Goal: Task Accomplishment & Management: Manage account settings

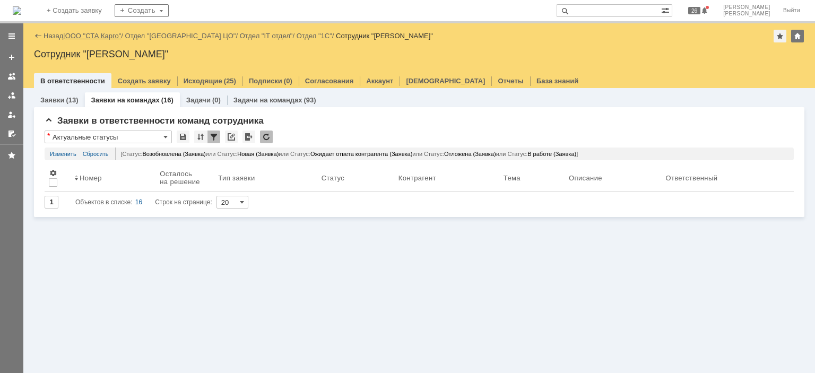
click at [75, 33] on link "ООО "СТА Карго"" at bounding box center [93, 36] width 56 height 8
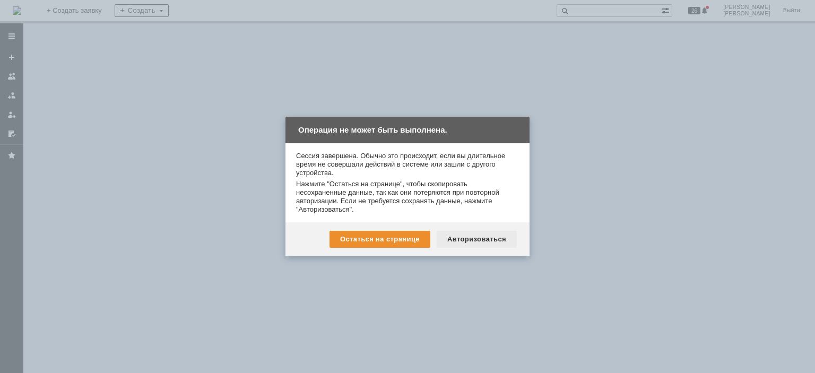
click at [478, 245] on div "Авторизоваться" at bounding box center [477, 239] width 80 height 17
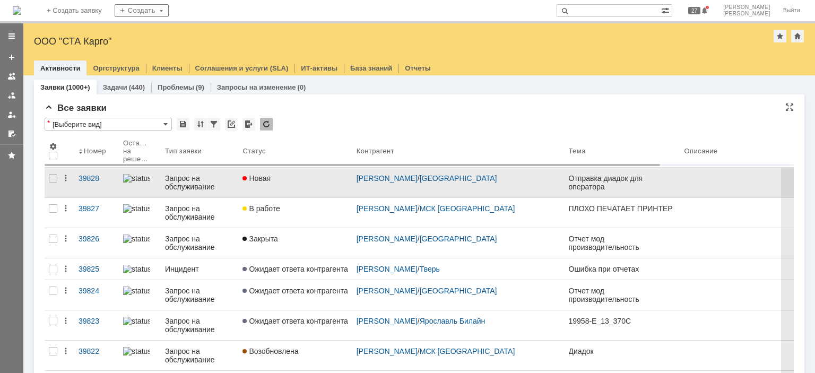
click at [294, 184] on link "Новая" at bounding box center [295, 183] width 114 height 30
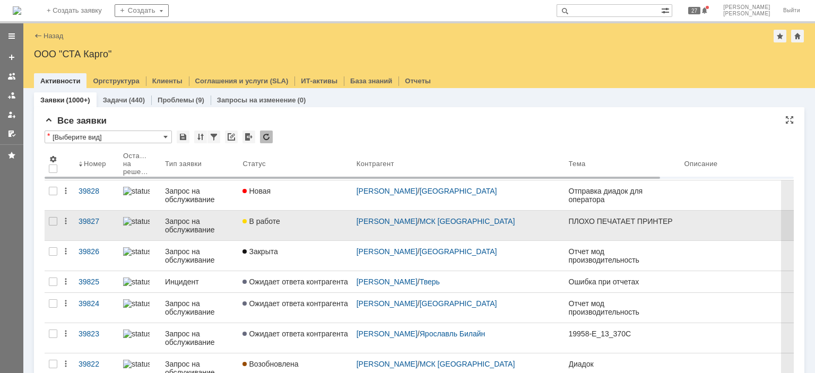
click at [299, 224] on div "В работе" at bounding box center [295, 221] width 105 height 8
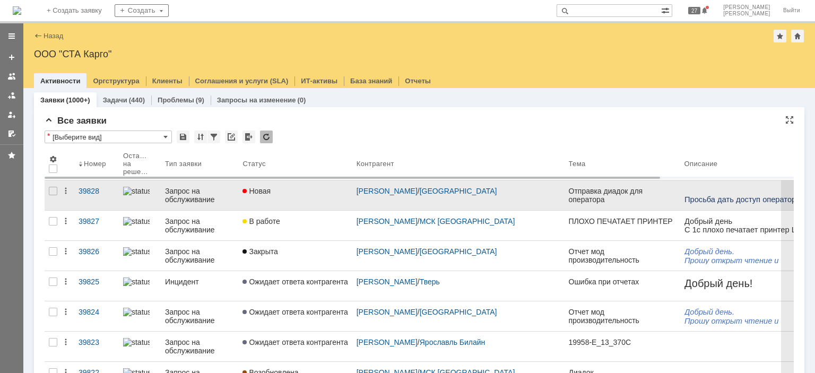
click at [327, 196] on link "Новая" at bounding box center [295, 196] width 114 height 30
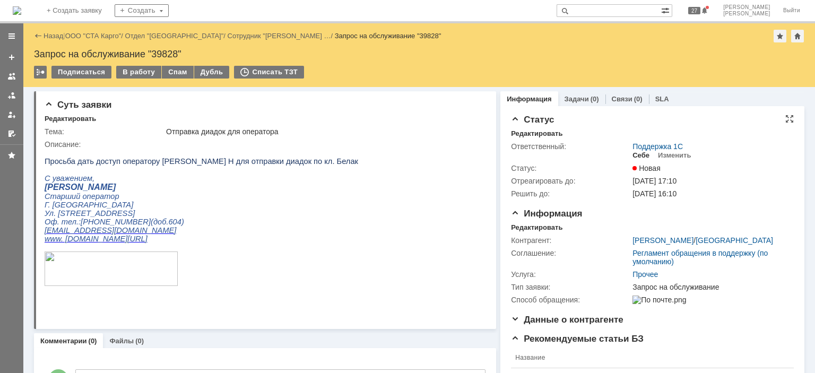
click at [633, 158] on div "Себе" at bounding box center [641, 155] width 17 height 8
click at [525, 225] on div "Редактировать" at bounding box center [536, 228] width 51 height 8
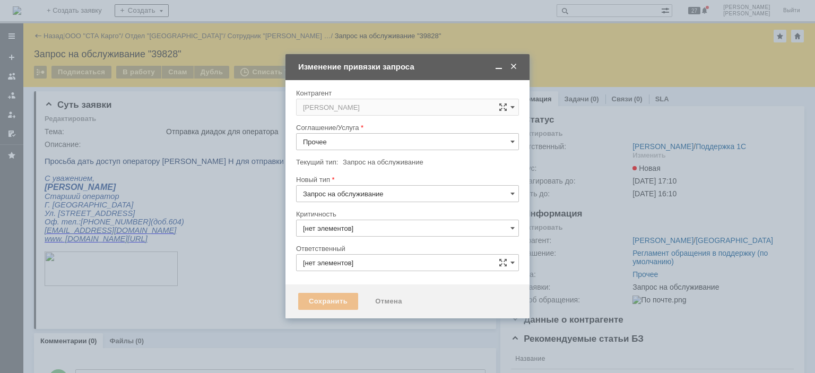
type input "3. Низкая"
type input "[PERSON_NAME]"
type input "[не указано]"
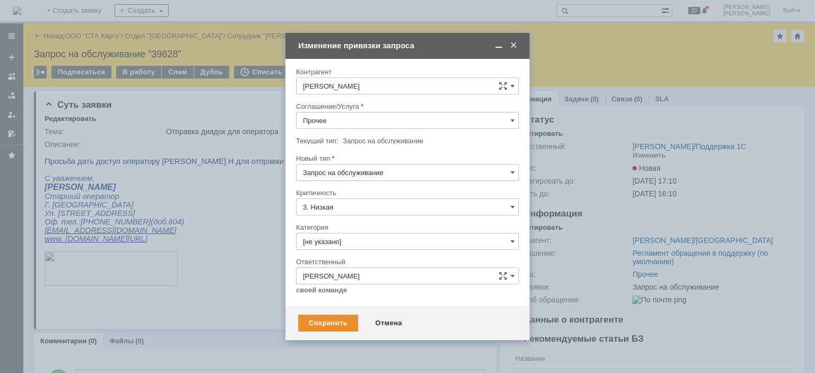
click at [399, 170] on input "Запрос на обслуживание" at bounding box center [407, 172] width 223 height 17
click at [314, 324] on div "Сохранить" at bounding box center [328, 323] width 60 height 17
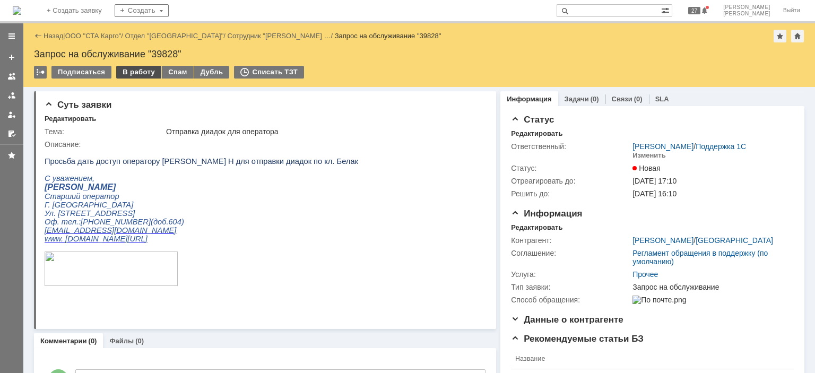
click at [137, 66] on div "В работу" at bounding box center [138, 72] width 45 height 13
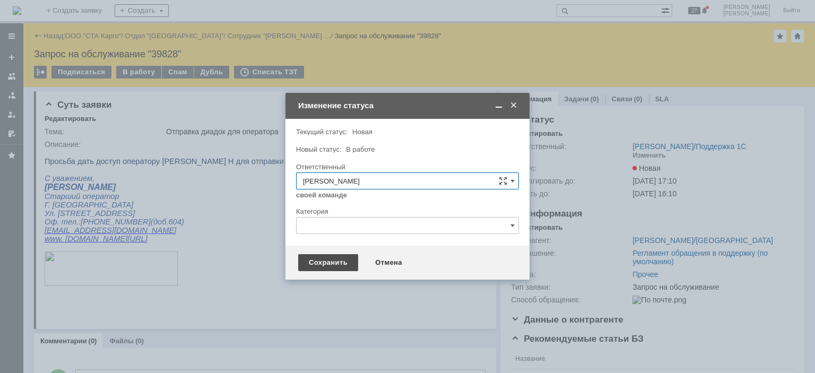
click at [322, 265] on div "Сохранить" at bounding box center [328, 262] width 60 height 17
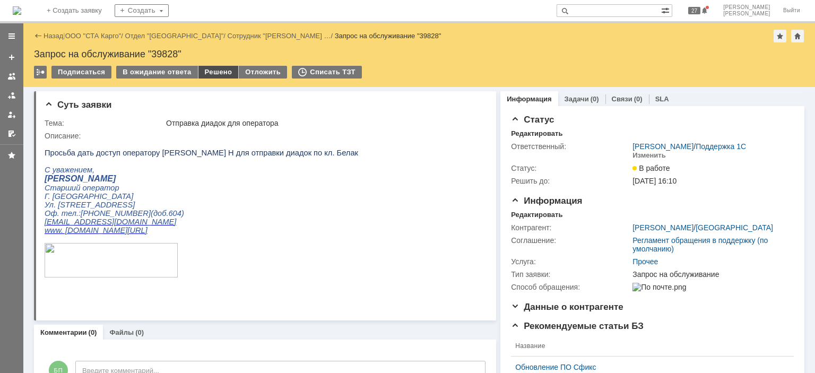
click at [208, 74] on div "Решено" at bounding box center [219, 72] width 40 height 13
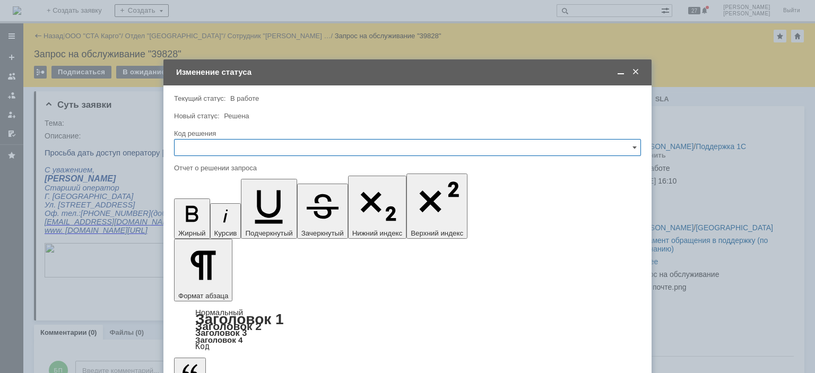
click at [254, 149] on input "text" at bounding box center [407, 147] width 467 height 17
drag, startPoint x: 212, startPoint y: 285, endPoint x: 219, endPoint y: 268, distance: 18.3
click at [212, 286] on span "Решено" at bounding box center [407, 290] width 453 height 8
type input "Решено"
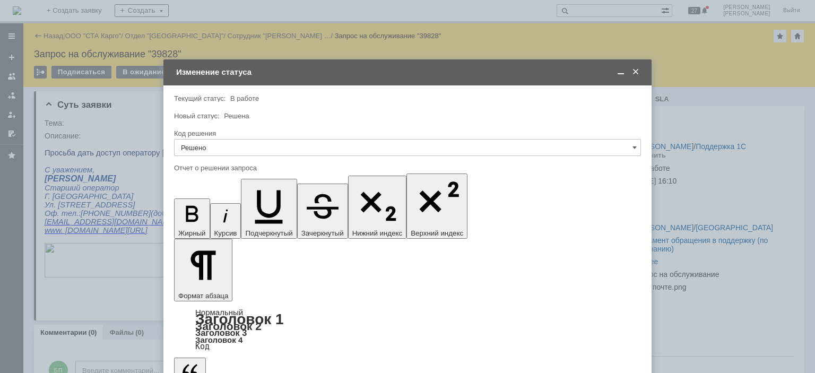
type input "Решено"
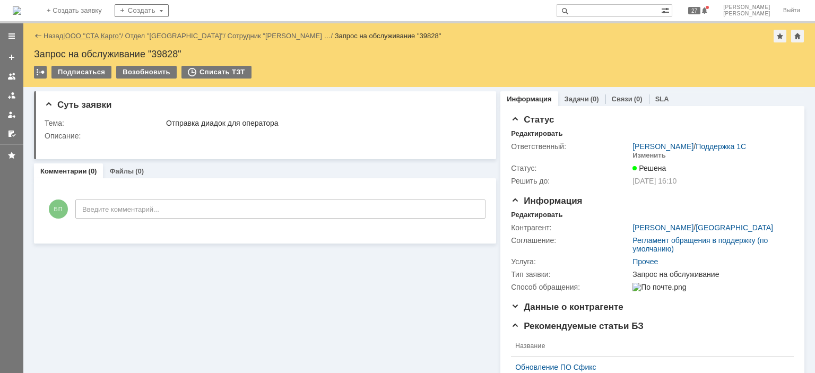
click at [85, 38] on link "ООО "СТА Карго"" at bounding box center [93, 36] width 56 height 8
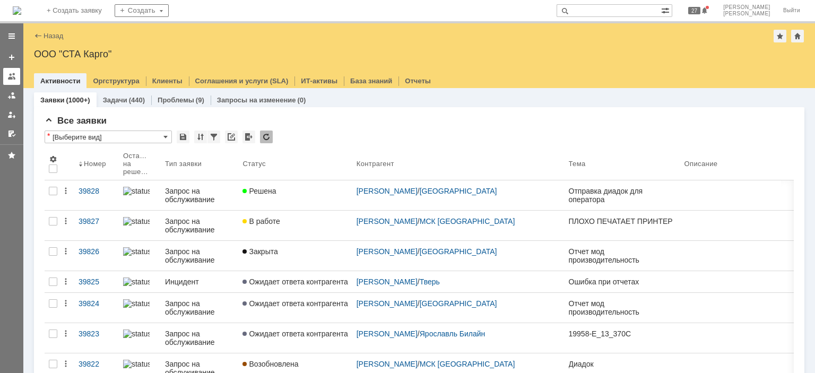
click at [12, 74] on div at bounding box center [11, 76] width 8 height 8
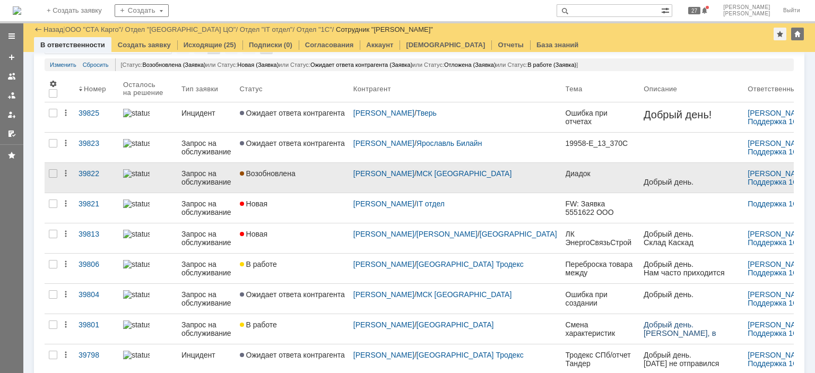
click at [323, 184] on link "Возобновлена" at bounding box center [293, 178] width 114 height 30
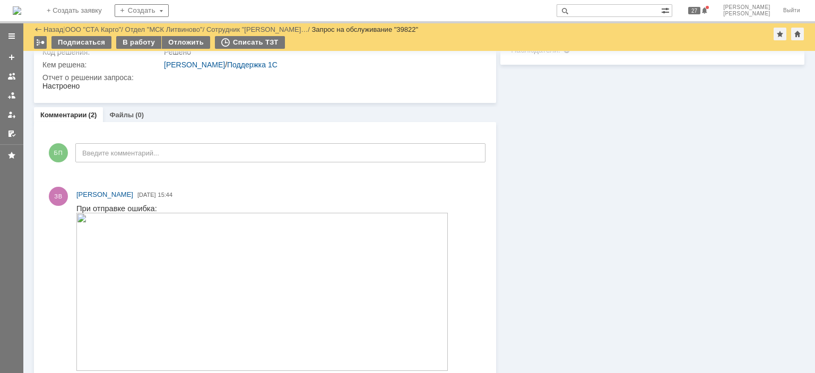
click at [167, 244] on img at bounding box center [262, 292] width 372 height 158
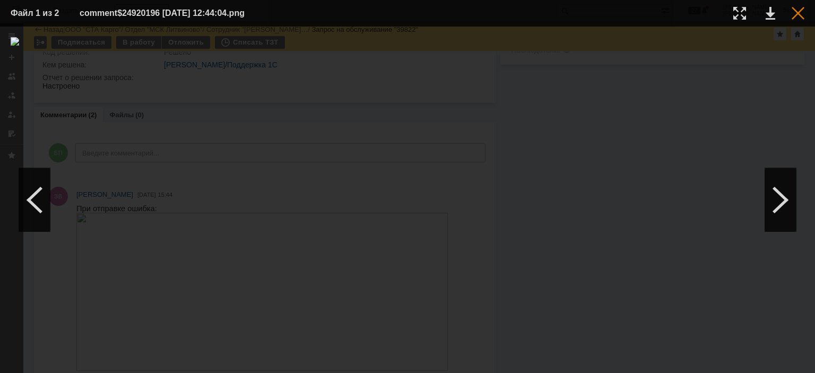
click at [800, 11] on div at bounding box center [798, 13] width 13 height 13
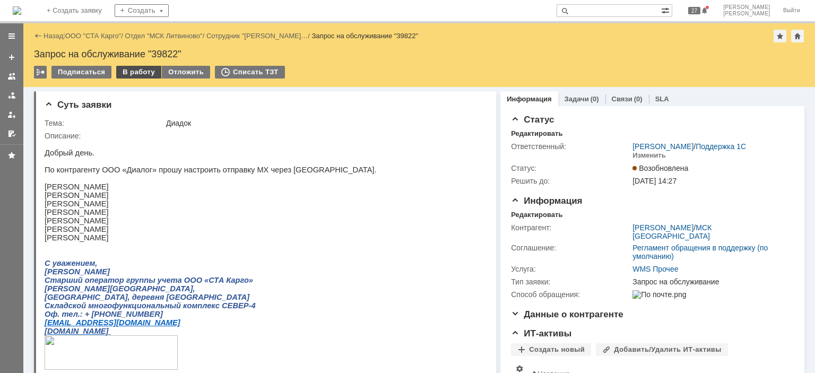
click at [145, 74] on div "В работу" at bounding box center [138, 72] width 45 height 13
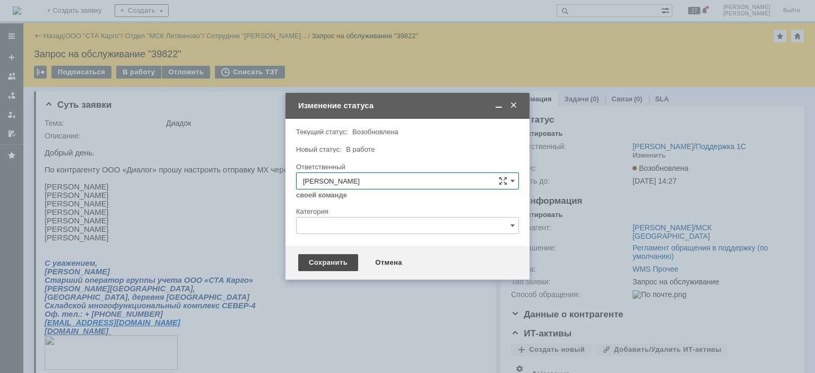
click at [314, 263] on div "Сохранить" at bounding box center [328, 262] width 60 height 17
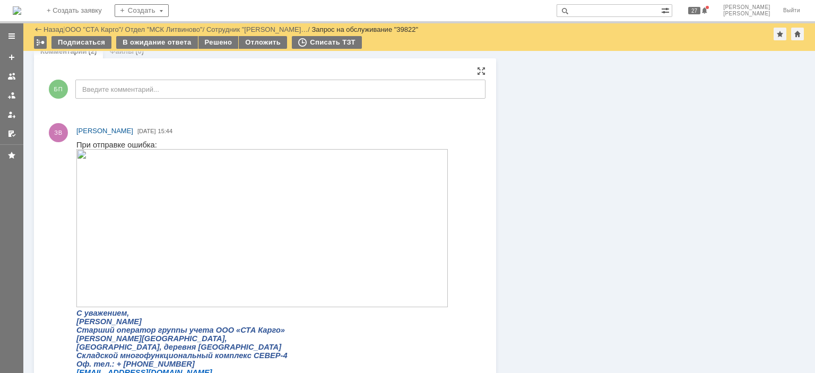
scroll to position [478, 0]
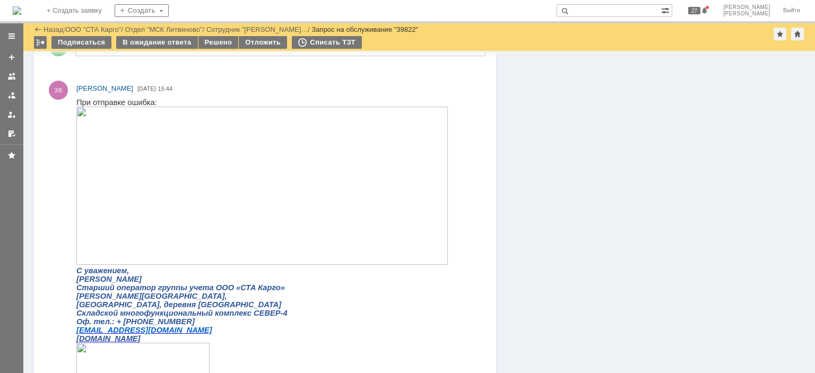
click at [193, 181] on img at bounding box center [262, 186] width 372 height 158
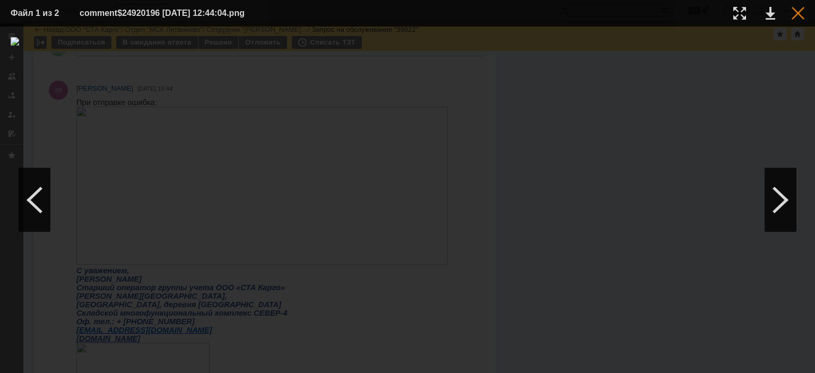
click at [802, 14] on div at bounding box center [798, 13] width 13 height 13
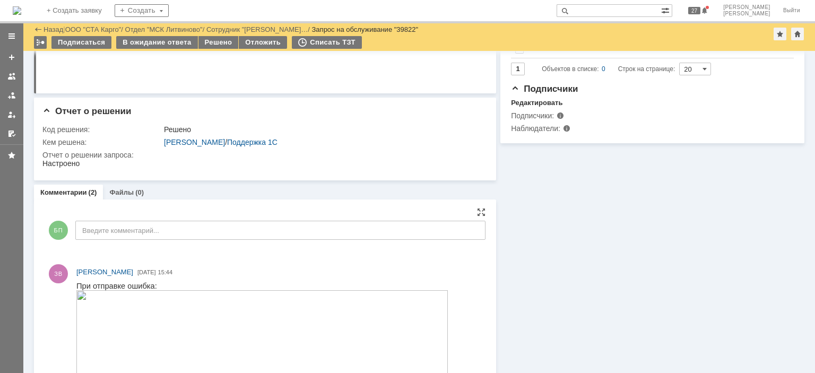
scroll to position [372, 0]
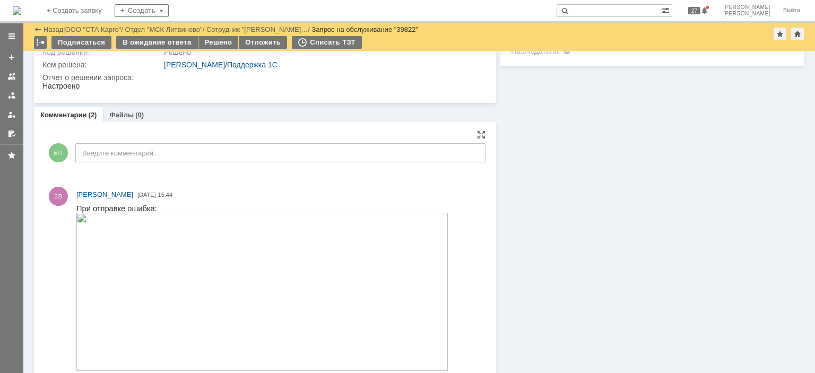
click at [126, 163] on div "БП Введите комментарий..." at bounding box center [265, 154] width 441 height 49
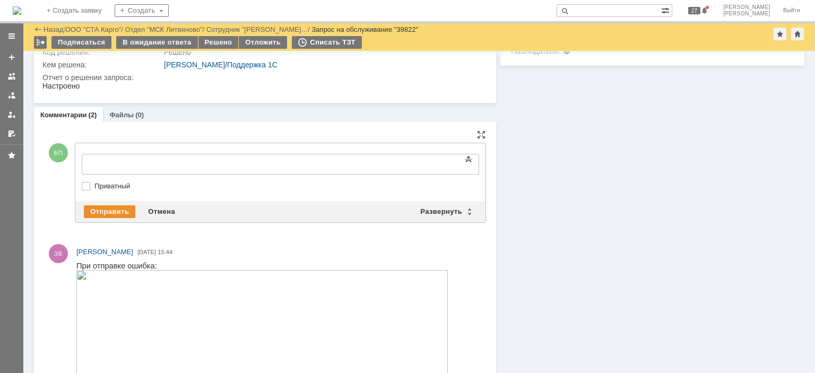
scroll to position [0, 0]
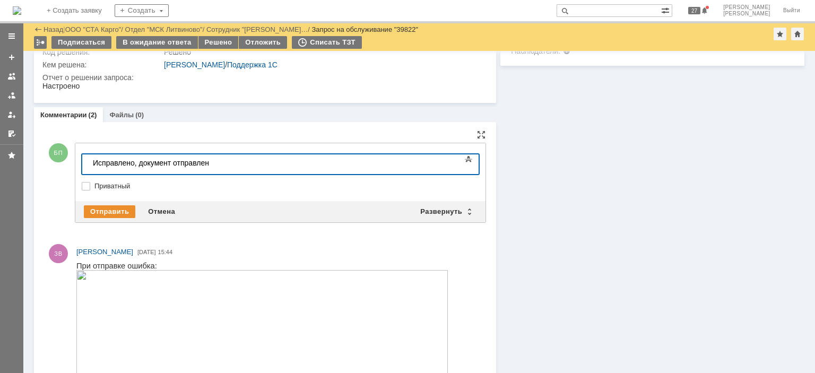
click at [219, 168] on body "Исправлено, документ отправлен" at bounding box center [168, 163] width 159 height 18
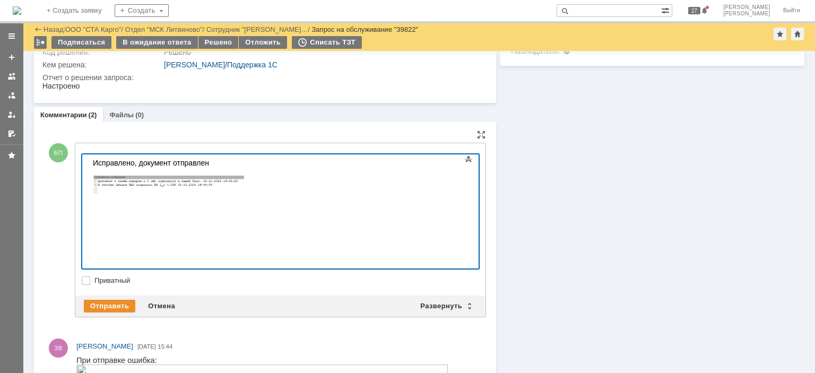
click at [453, 199] on div at bounding box center [281, 211] width 398 height 115
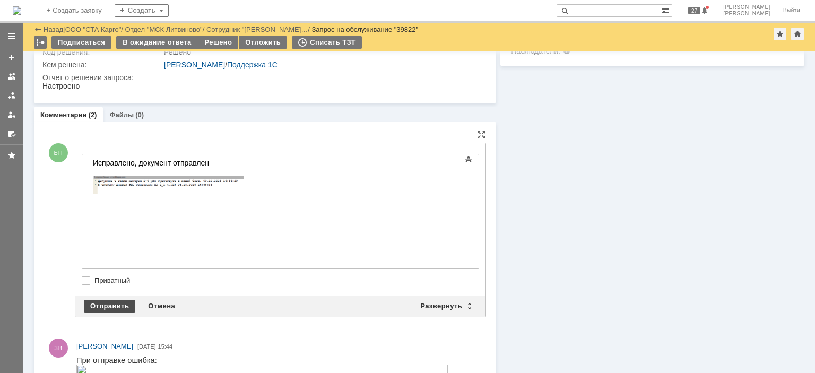
click at [115, 300] on div "Отправить" at bounding box center [109, 306] width 51 height 13
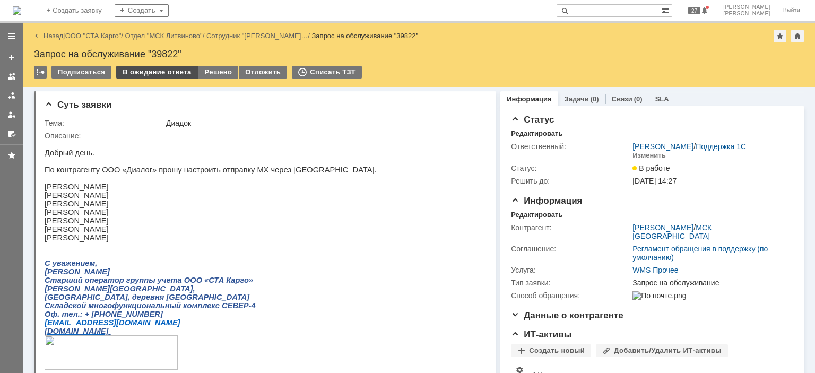
click at [171, 76] on div "В ожидание ответа" at bounding box center [156, 72] width 81 height 13
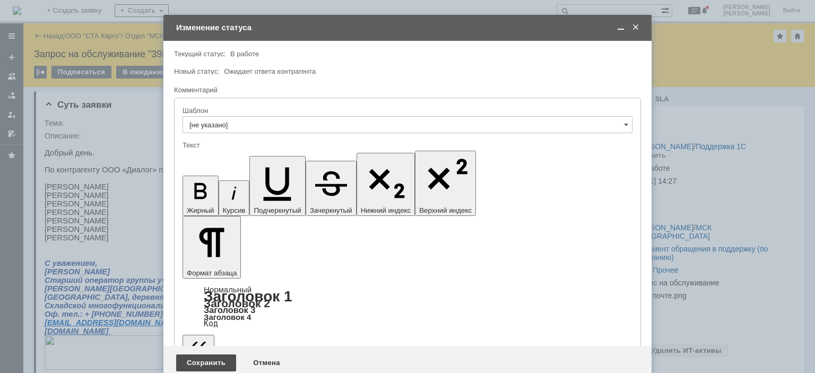
click at [217, 355] on div "Сохранить" at bounding box center [206, 363] width 60 height 17
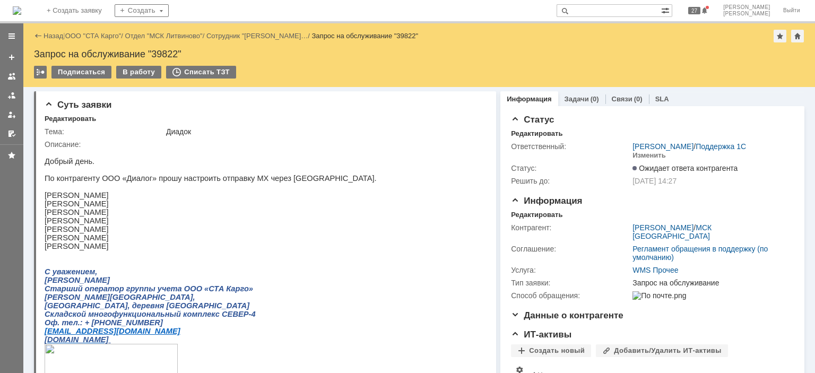
click at [91, 32] on link "ООО "СТА Карго"" at bounding box center [93, 36] width 56 height 8
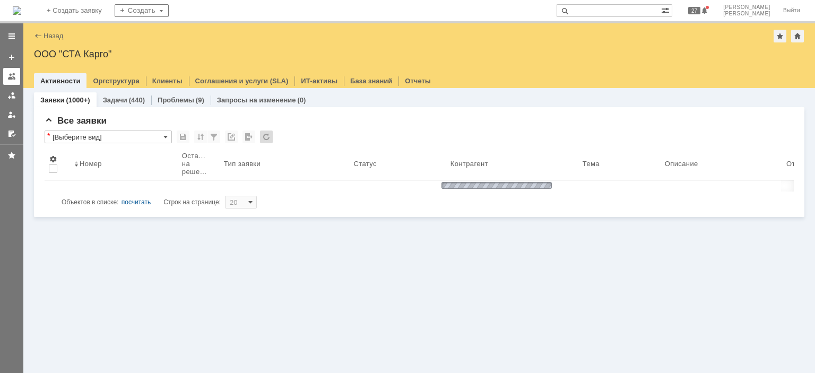
click at [13, 80] on div at bounding box center [11, 76] width 8 height 8
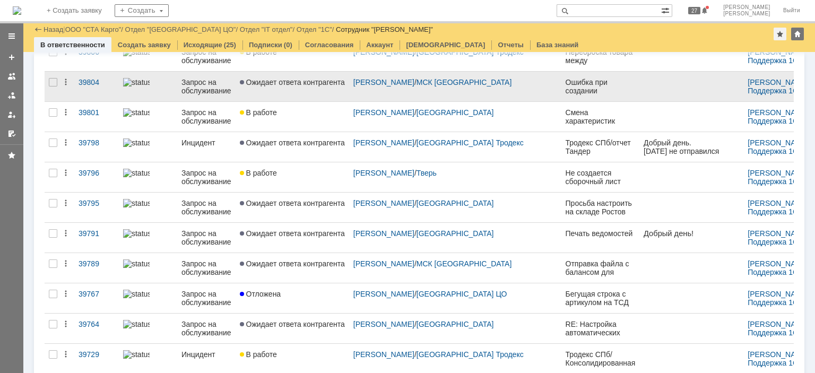
scroll to position [159, 0]
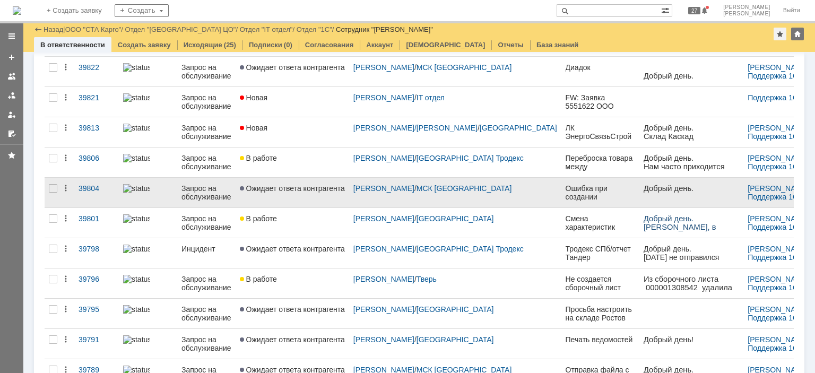
click at [306, 201] on link "Ожидает ответа контрагента" at bounding box center [293, 193] width 114 height 30
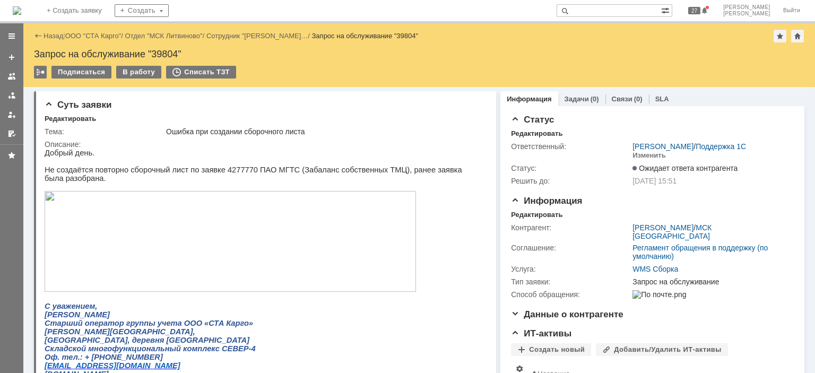
click at [229, 171] on p "Не создаётся повторно сборочный лист по заявке 4277770 ПАО МГТС (Забаланс собст…" at bounding box center [262, 174] width 434 height 17
copy p "4277770"
click at [138, 77] on div "В работу" at bounding box center [138, 72] width 45 height 13
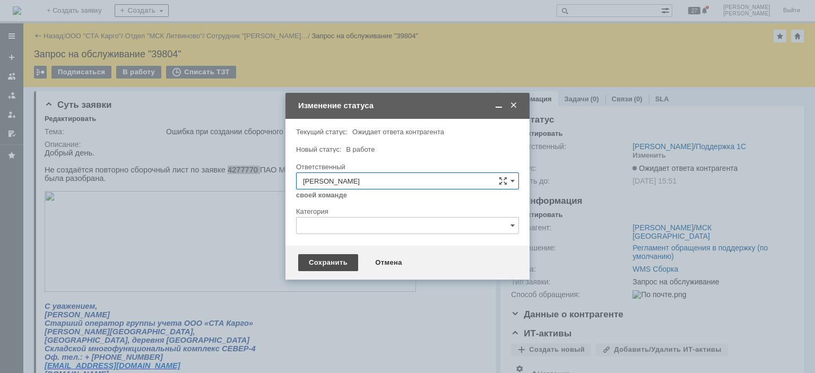
click at [326, 266] on div "Сохранить" at bounding box center [328, 262] width 60 height 17
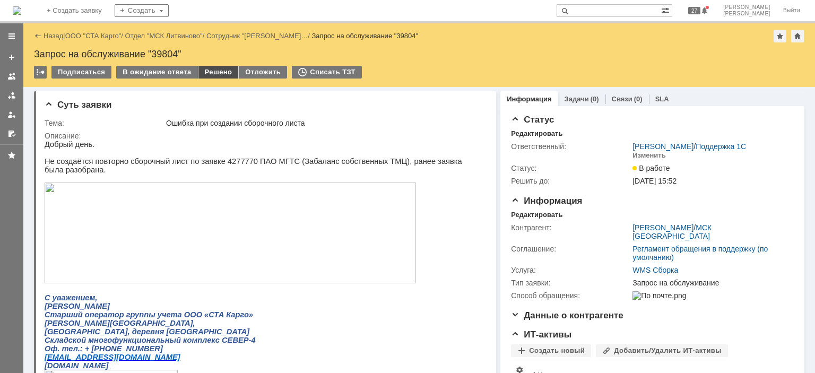
click at [224, 70] on div "Решено" at bounding box center [219, 72] width 40 height 13
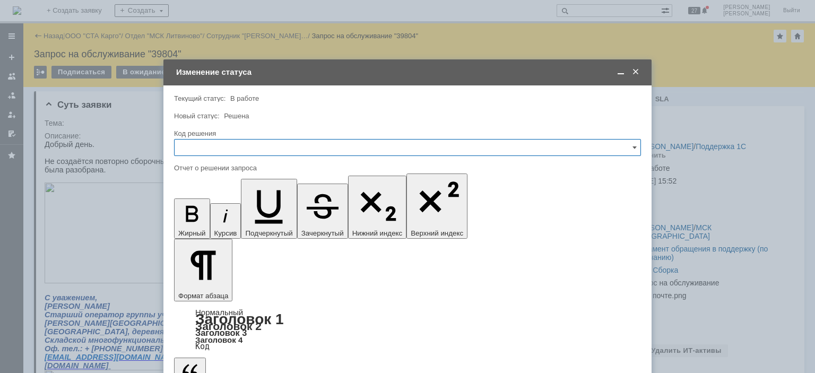
click at [230, 149] on input "text" at bounding box center [407, 147] width 467 height 17
click at [217, 290] on span "Решено" at bounding box center [407, 290] width 453 height 8
type input "Решено"
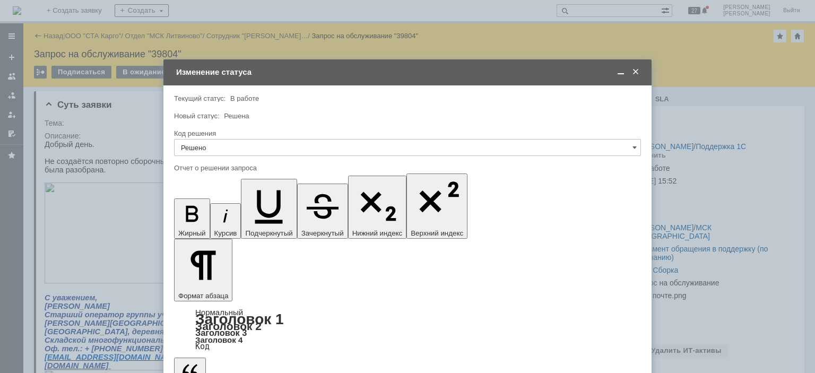
scroll to position [64, 3]
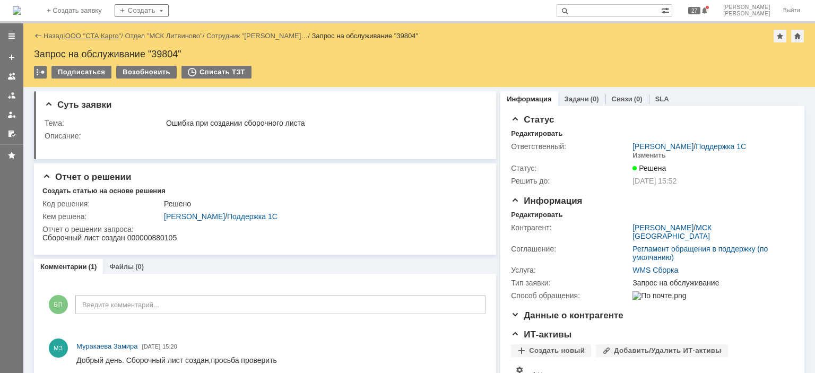
scroll to position [0, 0]
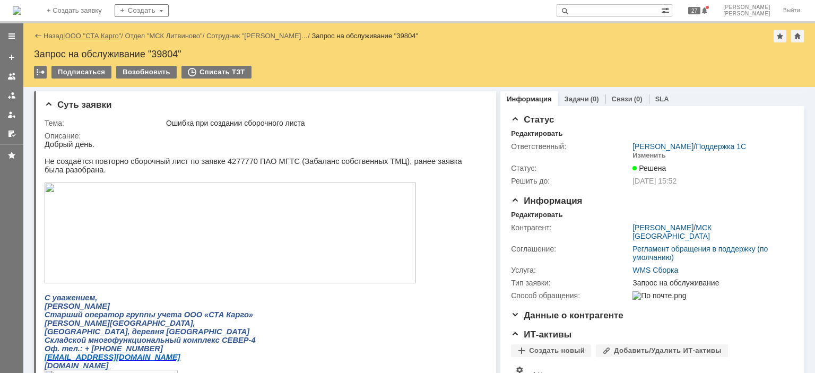
click at [87, 37] on link "ООО "СТА Карго"" at bounding box center [93, 36] width 56 height 8
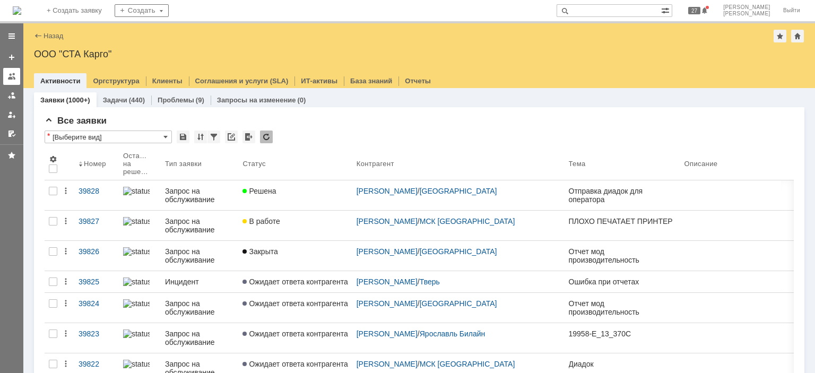
click at [13, 75] on div at bounding box center [11, 76] width 8 height 8
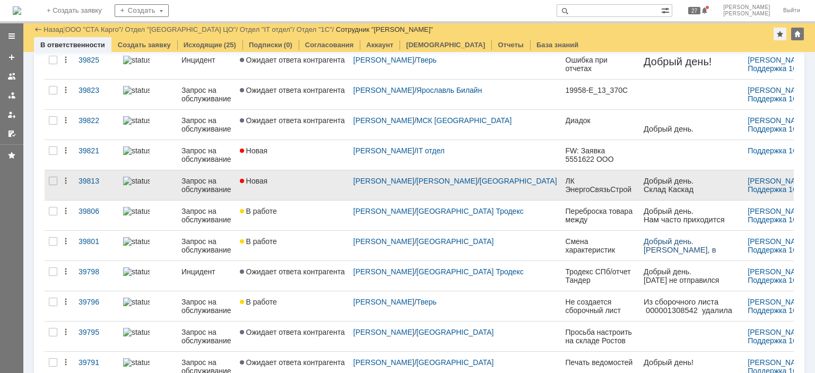
click at [298, 185] on link "Новая" at bounding box center [293, 185] width 114 height 30
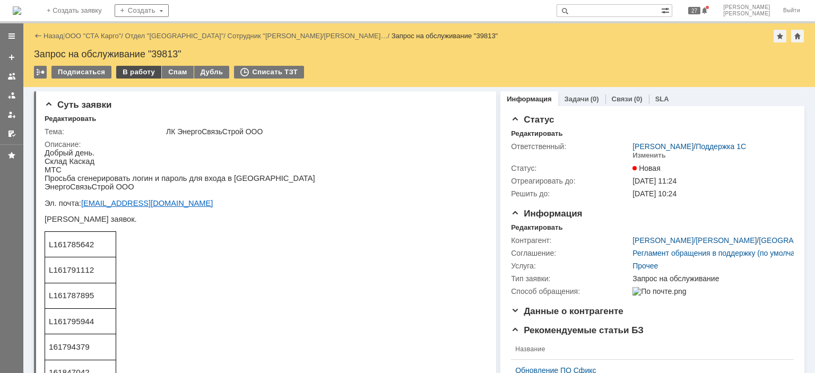
click at [142, 72] on div "В работу" at bounding box center [138, 72] width 45 height 13
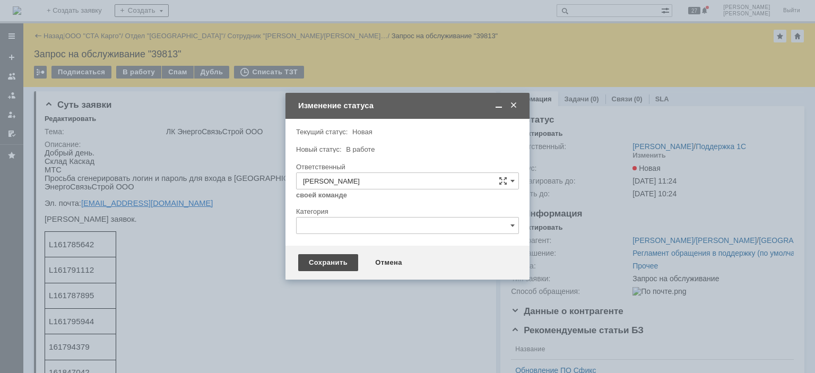
click at [333, 261] on div "Сохранить" at bounding box center [328, 262] width 60 height 17
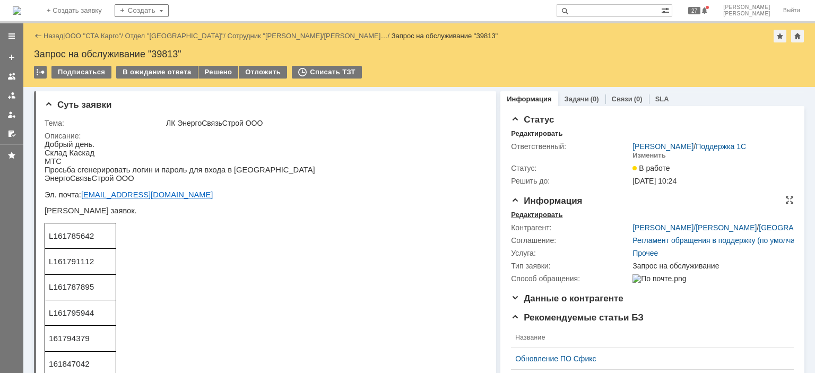
click at [527, 216] on div "Редактировать" at bounding box center [536, 215] width 51 height 8
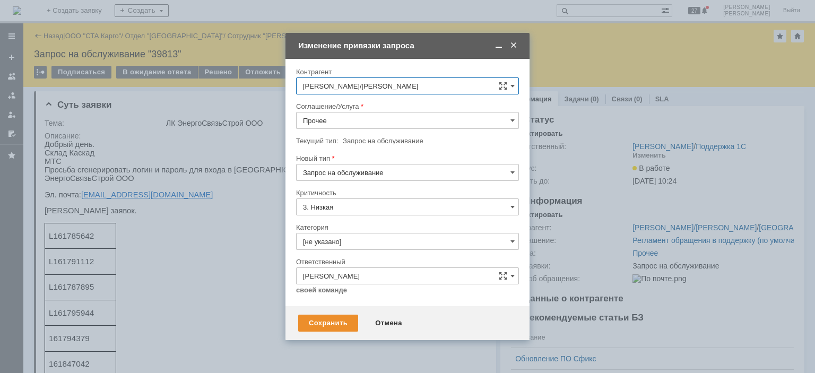
click at [364, 118] on input "Прочее" at bounding box center [407, 120] width 223 height 17
click at [367, 213] on span "WMS Прочее" at bounding box center [407, 217] width 209 height 8
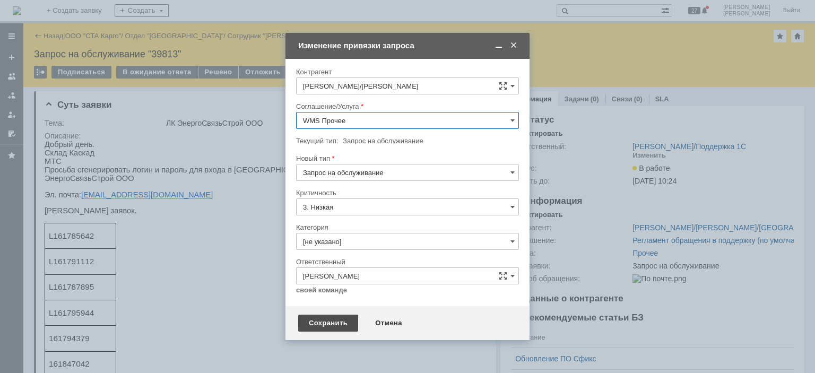
type input "WMS Прочее"
click at [324, 322] on div "Сохранить" at bounding box center [328, 323] width 60 height 17
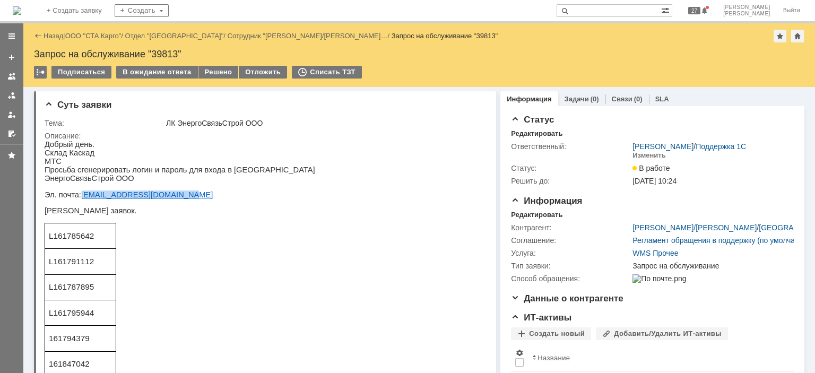
drag, startPoint x: 139, startPoint y: 200, endPoint x: 98, endPoint y: 213, distance: 42.8
click at [79, 199] on p "Эл. почта: promteks-stroyka@mail.ru" at bounding box center [180, 195] width 271 height 8
copy link "[EMAIL_ADDRESS][DOMAIN_NAME]"
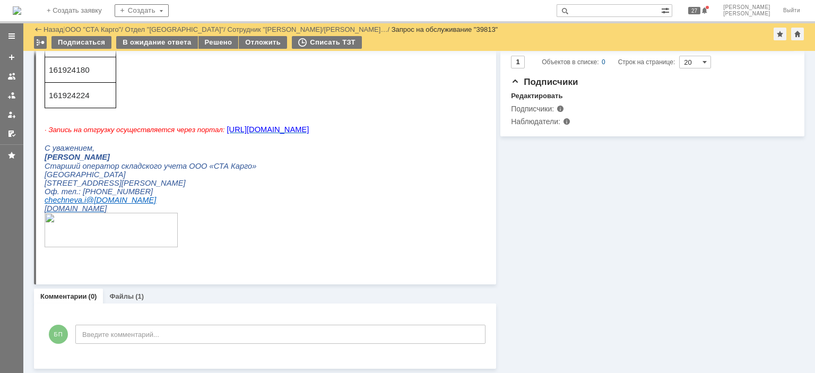
scroll to position [284, 0]
click at [125, 296] on link "Файлы" at bounding box center [121, 297] width 24 height 8
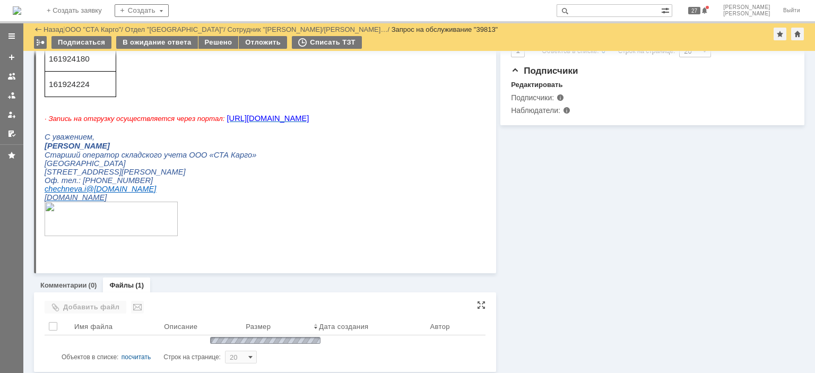
scroll to position [298, 0]
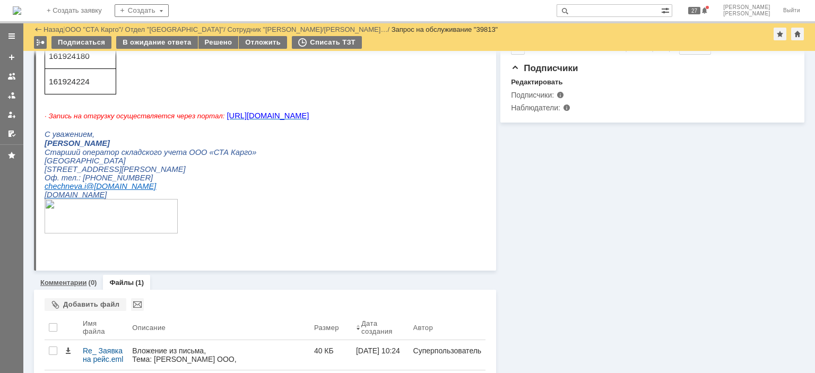
click at [72, 283] on link "Комментарии" at bounding box center [63, 283] width 47 height 8
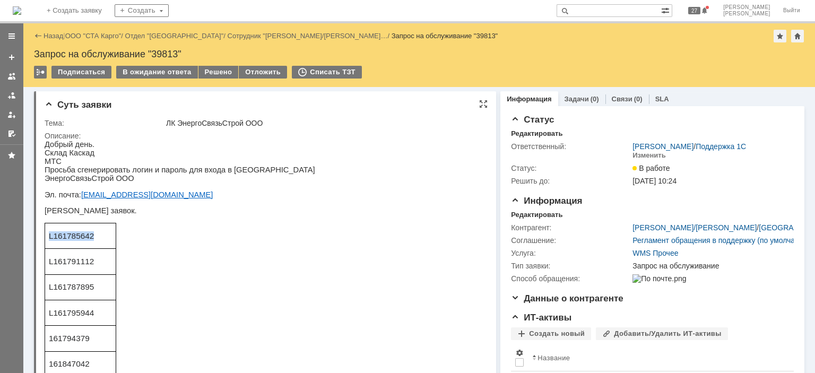
drag, startPoint x: 84, startPoint y: 244, endPoint x: 55, endPoint y: 241, distance: 29.4
click at [46, 244] on td "L161785642" at bounding box center [80, 235] width 71 height 25
copy span "L161785642"
click at [282, 199] on p "Эл. почта: promteks-stroyka@mail.ru" at bounding box center [180, 195] width 271 height 8
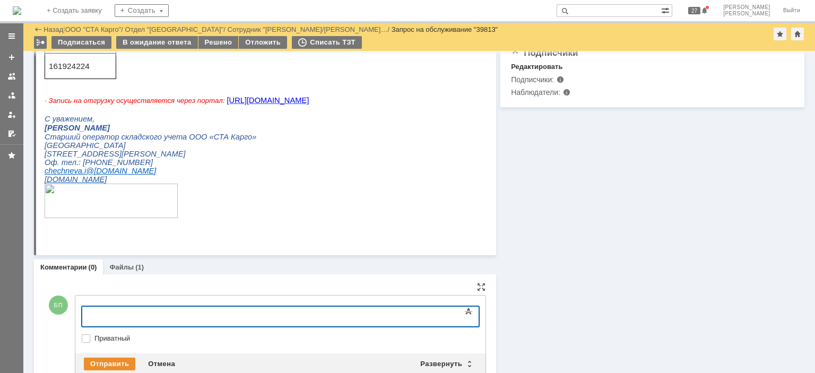
scroll to position [340, 0]
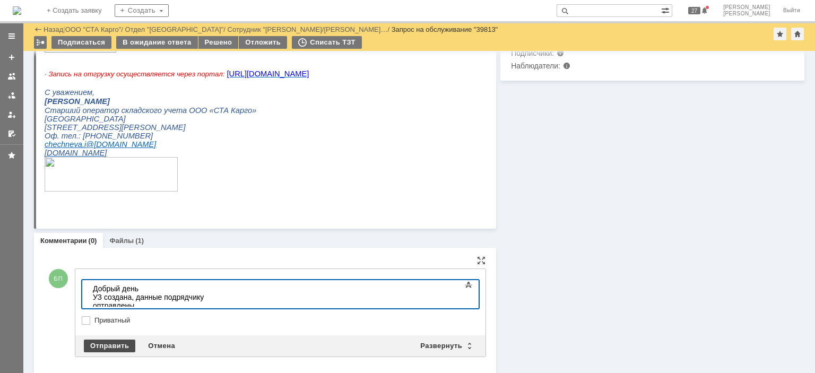
click at [107, 348] on div "Отправить" at bounding box center [109, 346] width 51 height 13
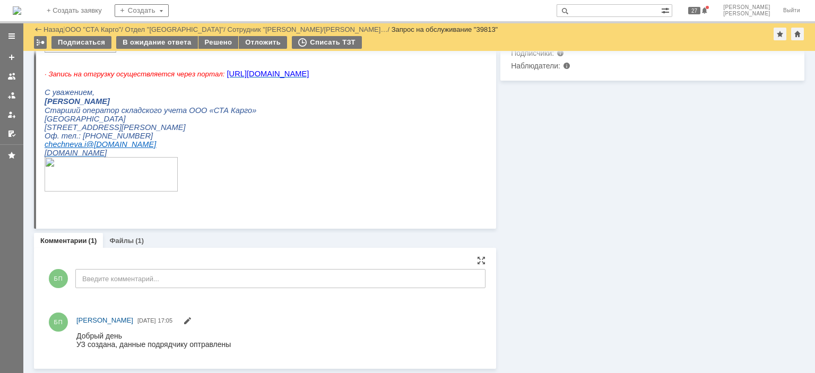
scroll to position [0, 0]
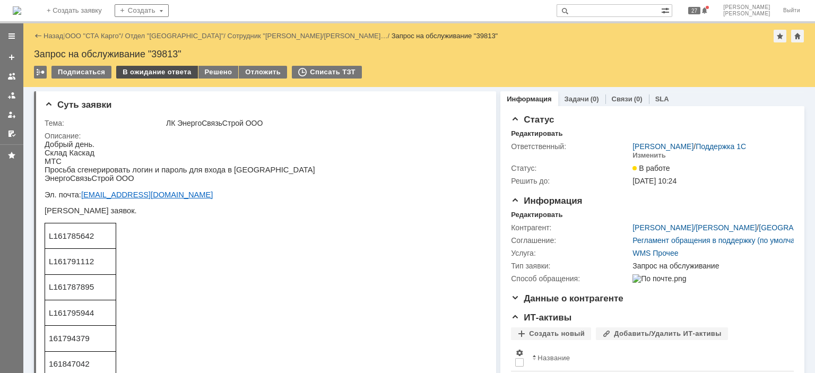
click at [174, 73] on div "В ожидание ответа" at bounding box center [156, 72] width 81 height 13
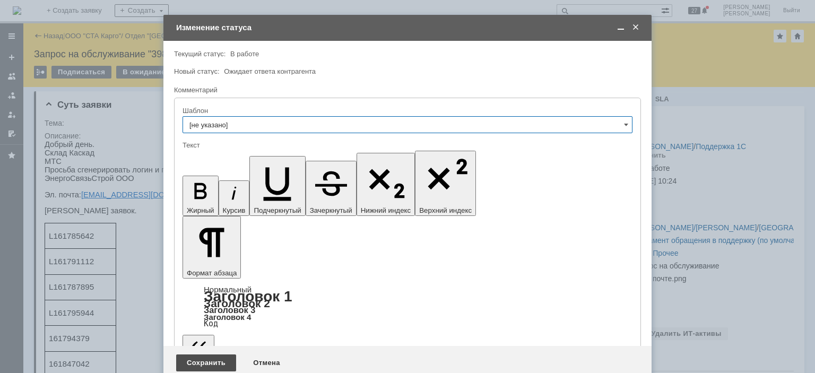
click at [207, 355] on div "Сохранить" at bounding box center [206, 363] width 60 height 17
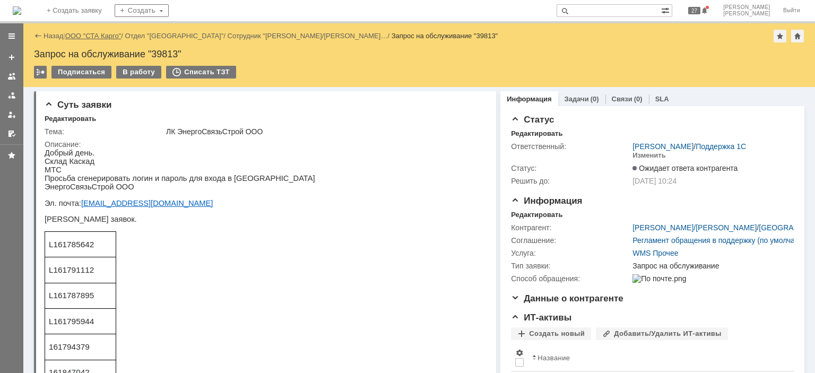
click at [89, 34] on link "ООО "СТА Карго"" at bounding box center [93, 36] width 56 height 8
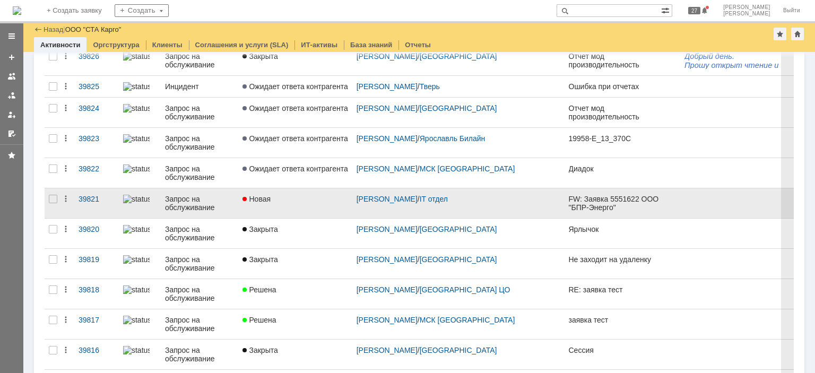
click at [298, 209] on link "Новая" at bounding box center [295, 203] width 114 height 30
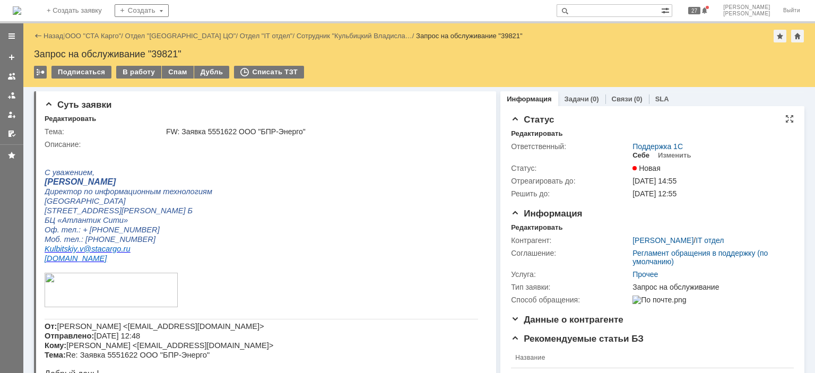
click at [638, 155] on div "Себе" at bounding box center [641, 155] width 17 height 8
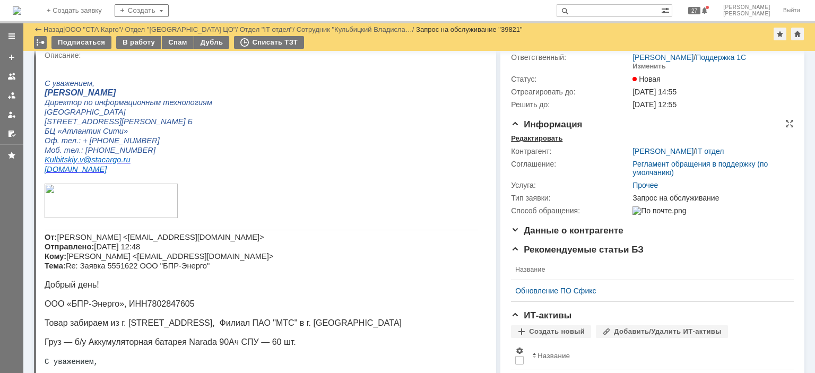
click at [522, 140] on div "Редактировать" at bounding box center [536, 138] width 51 height 8
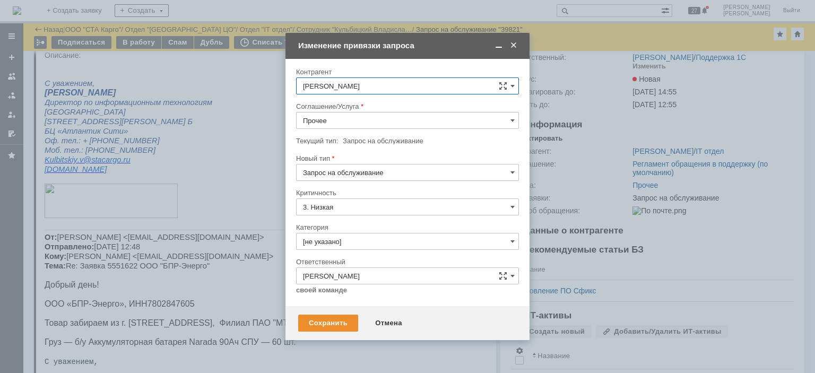
click at [378, 116] on input "Прочее" at bounding box center [407, 120] width 223 height 17
click at [350, 256] on span "WMS Прочее" at bounding box center [407, 260] width 209 height 8
type input "WMS Прочее"
click at [334, 320] on div "Сохранить" at bounding box center [328, 323] width 60 height 17
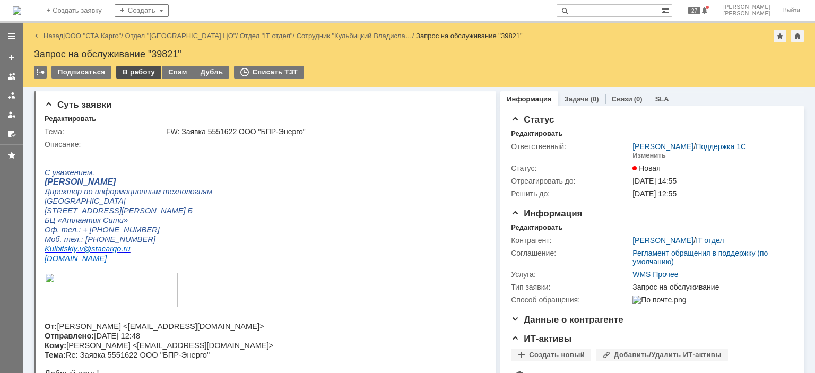
click at [145, 73] on div "В работу" at bounding box center [138, 72] width 45 height 13
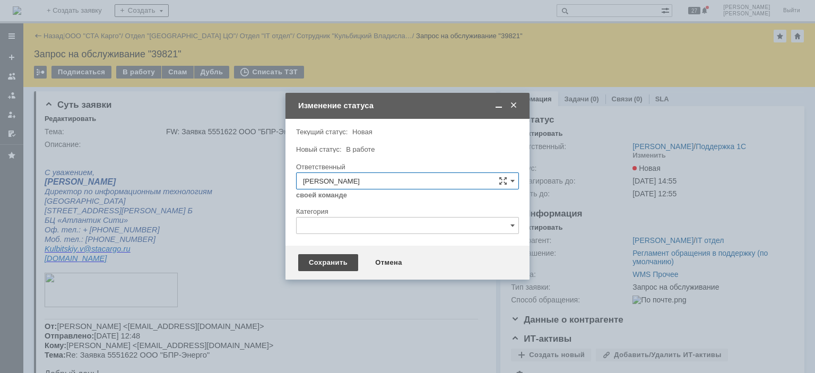
click at [341, 269] on div "Сохранить" at bounding box center [328, 262] width 60 height 17
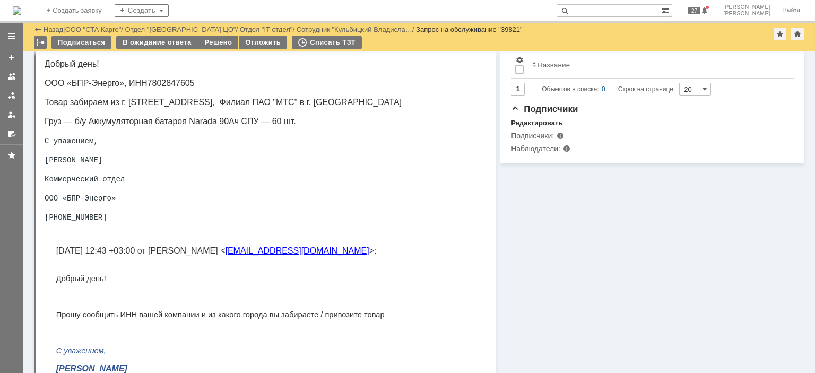
scroll to position [159, 0]
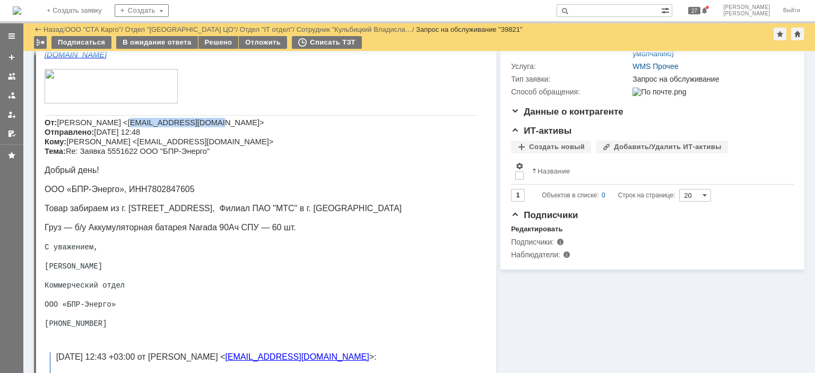
drag, startPoint x: 186, startPoint y: 123, endPoint x: 110, endPoint y: 124, distance: 75.4
click at [110, 124] on span "Антон Савинов <antonio27278@mail.ru> Отправлено: 3 октября 2025 г. 12:48 Кому: …" at bounding box center [159, 136] width 229 height 37
copy span "[EMAIL_ADDRESS][DOMAIN_NAME]"
click at [205, 123] on p "От: Антон Савинов <antonio27278@mail.ru> Отправлено: 3 октября 2025 г. 12:48 Ко…" at bounding box center [262, 137] width 434 height 38
drag, startPoint x: 186, startPoint y: 125, endPoint x: 113, endPoint y: 126, distance: 73.3
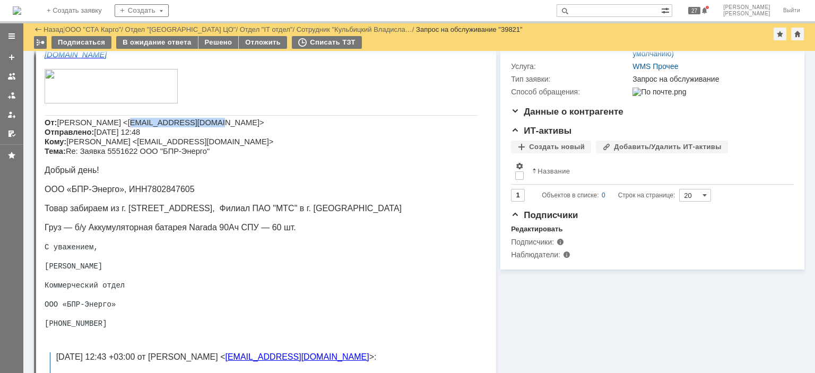
click at [113, 126] on span "Антон Савинов <antonio27278@mail.ru> Отправлено: 3 октября 2025 г. 12:48 Кому: …" at bounding box center [159, 136] width 229 height 37
copy span "[EMAIL_ADDRESS][DOMAIN_NAME]"
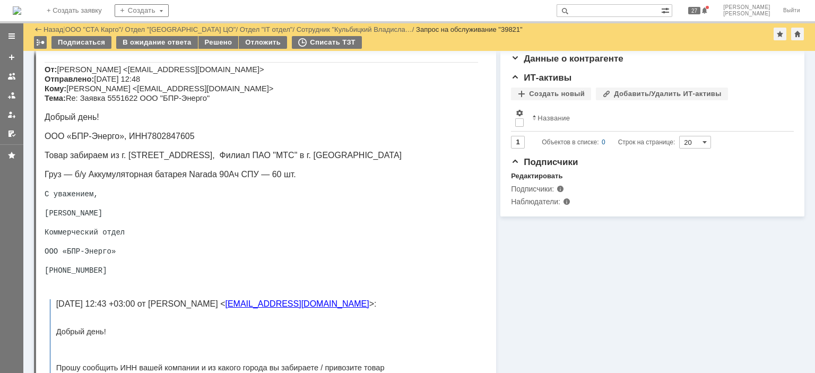
click at [197, 176] on span "Груз — б/у Аккумуляторная батарея Narada 90Ач СПУ — 60 шт." at bounding box center [171, 174] width 252 height 9
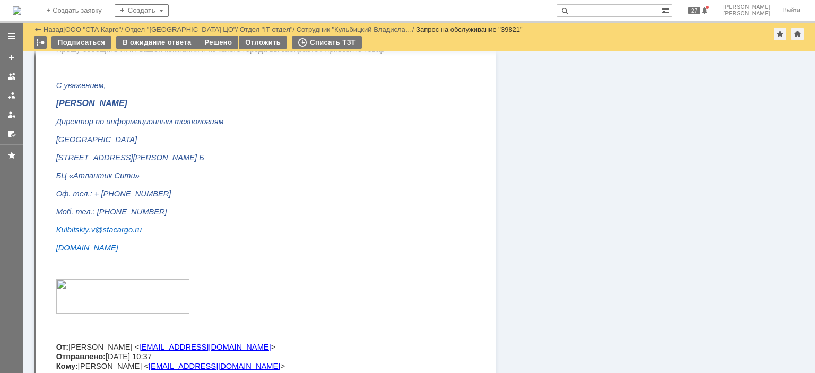
scroll to position [159, 0]
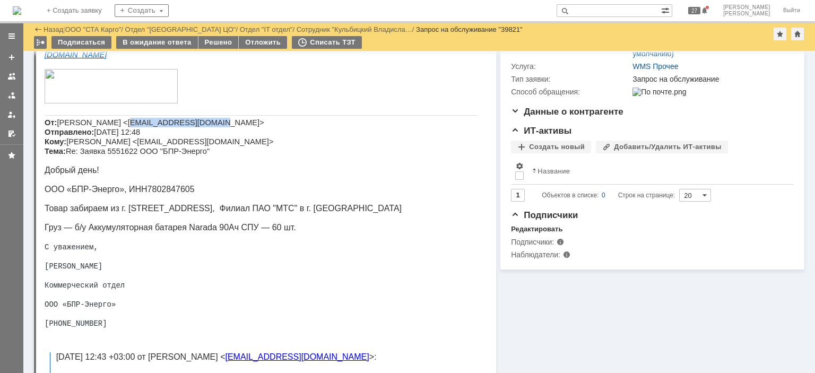
drag, startPoint x: 187, startPoint y: 125, endPoint x: 112, endPoint y: 125, distance: 74.9
click at [112, 125] on span "Антон Савинов <antonio27278@mail.ru> Отправлено: 3 октября 2025 г. 12:48 Кому: …" at bounding box center [159, 136] width 229 height 37
copy span "antonio27278@mail.ru>"
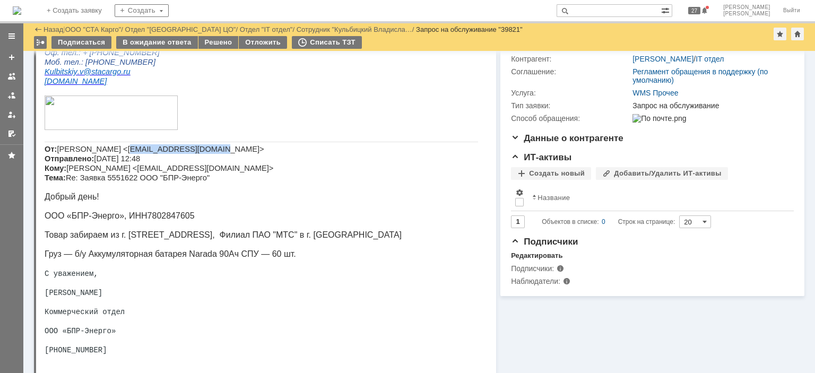
scroll to position [0, 0]
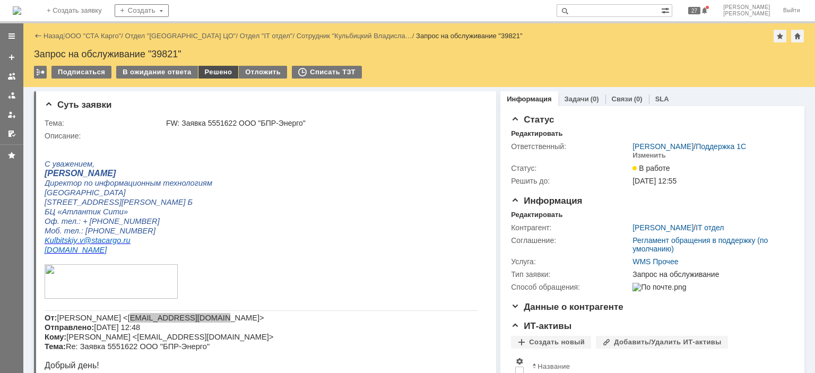
click at [219, 71] on div "Решено" at bounding box center [219, 72] width 40 height 13
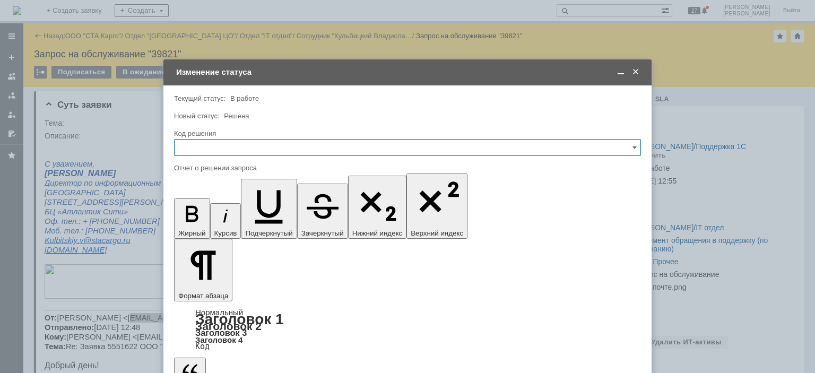
click at [635, 68] on span at bounding box center [636, 72] width 11 height 10
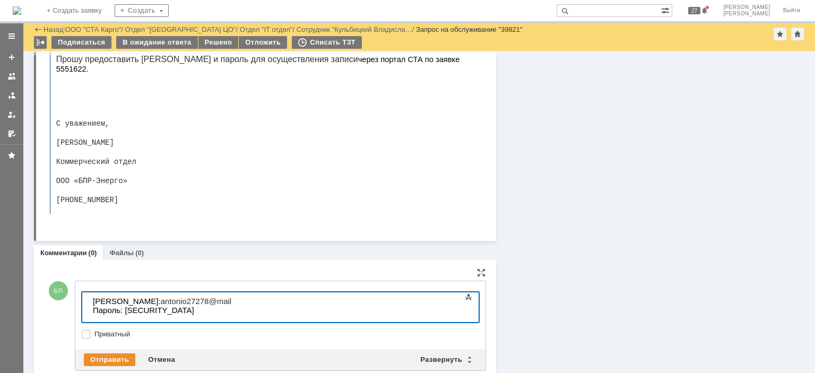
scroll to position [941, 0]
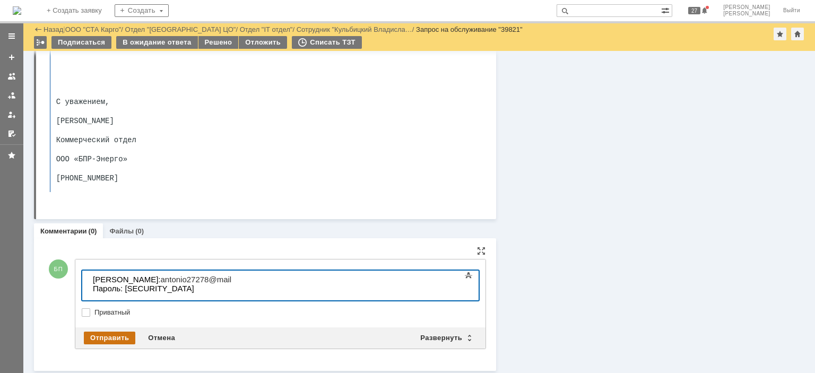
click at [108, 338] on div "Отправить" at bounding box center [109, 338] width 51 height 13
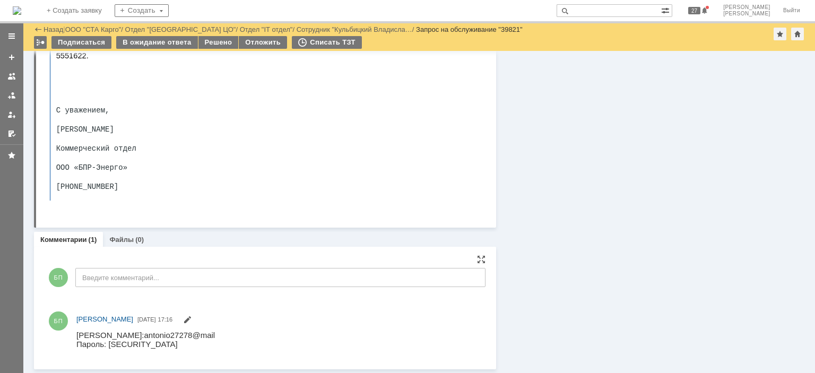
scroll to position [0, 0]
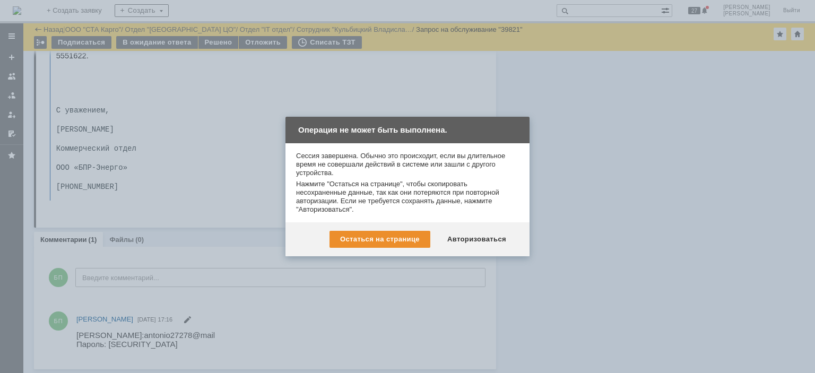
click at [480, 229] on div "Остаться на странице Авторизоваться" at bounding box center [408, 239] width 244 height 34
click at [478, 234] on div "Авторизоваться" at bounding box center [477, 239] width 80 height 17
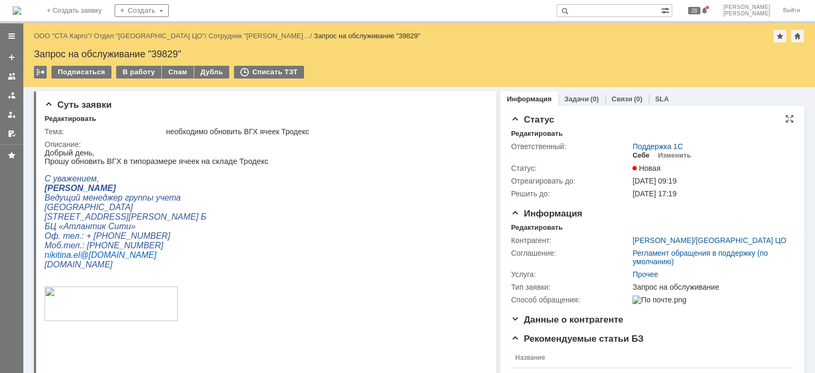
click at [638, 158] on div "Себе" at bounding box center [641, 155] width 17 height 8
click at [539, 228] on div "Редактировать" at bounding box center [536, 228] width 51 height 8
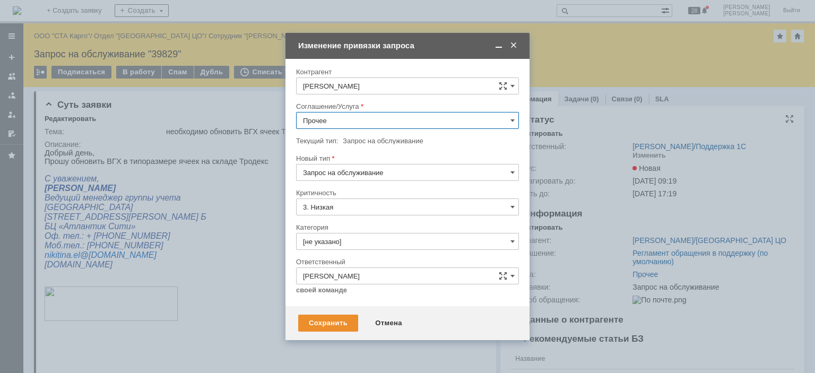
click at [370, 123] on input "Прочее" at bounding box center [407, 120] width 223 height 17
click at [351, 257] on span "WMS Прочее" at bounding box center [407, 260] width 209 height 8
click at [329, 324] on div "Сохранить" at bounding box center [328, 323] width 60 height 17
type input "WMS Прочее"
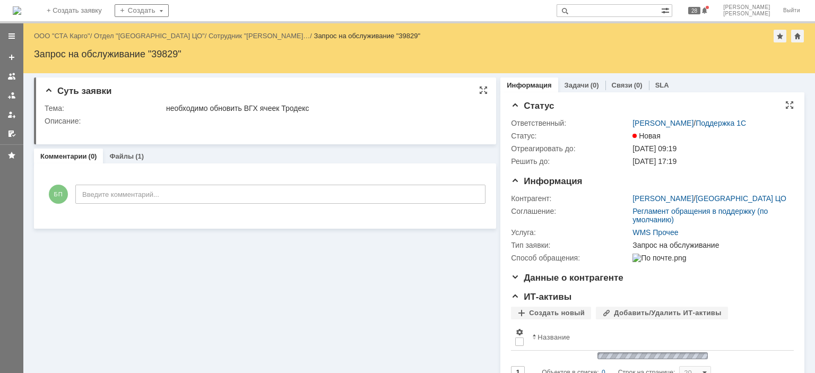
scroll to position [0, 0]
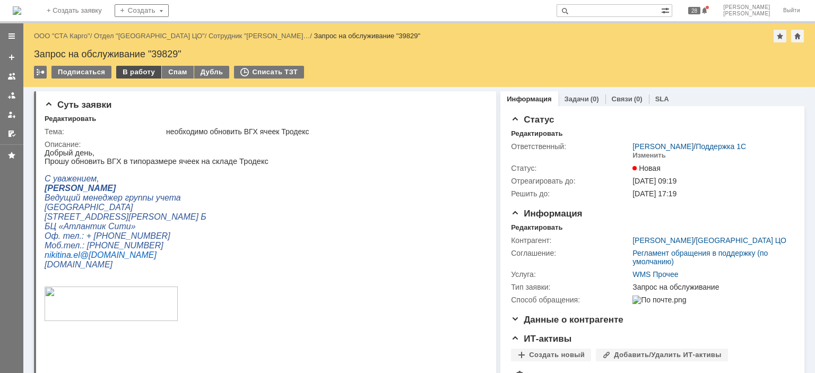
click at [139, 72] on div "В работу" at bounding box center [138, 72] width 45 height 13
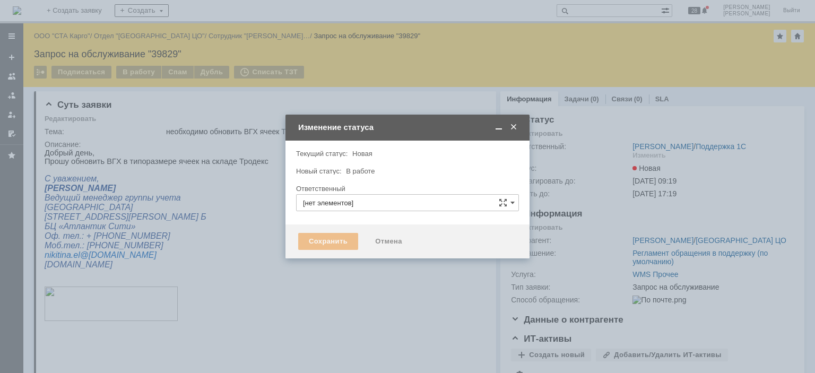
type input "Бабунов Павел"
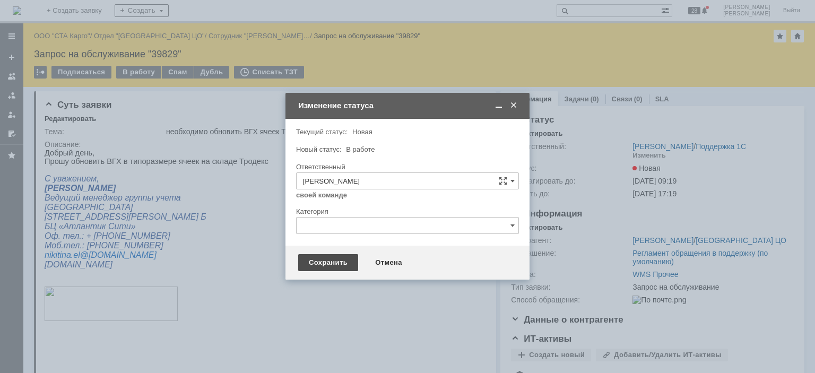
click at [329, 260] on div "Сохранить" at bounding box center [328, 262] width 60 height 17
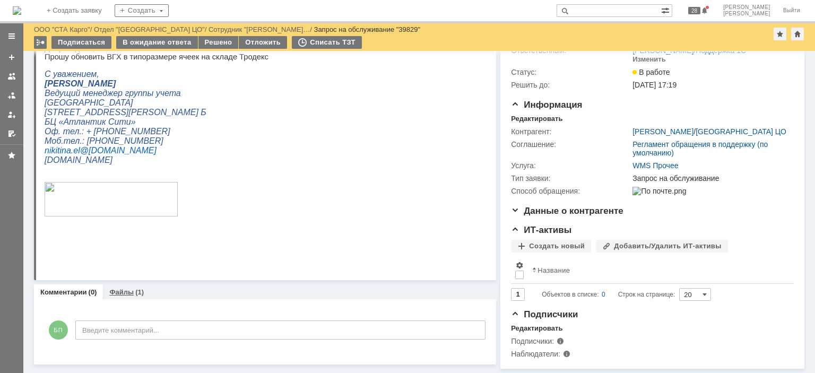
click at [132, 289] on div "Файлы (1)" at bounding box center [126, 292] width 35 height 7
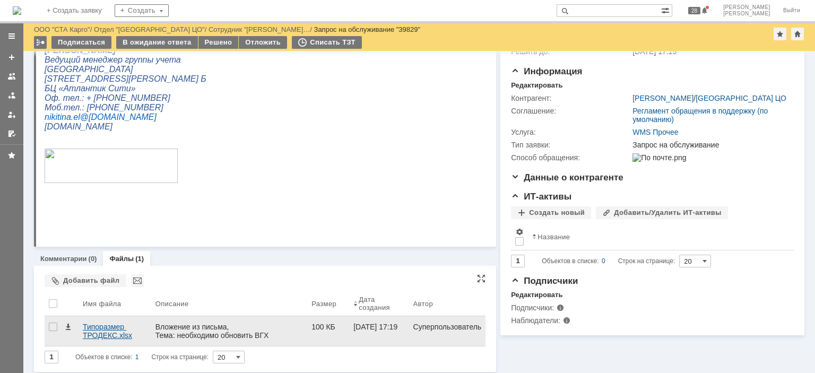
scroll to position [96, 0]
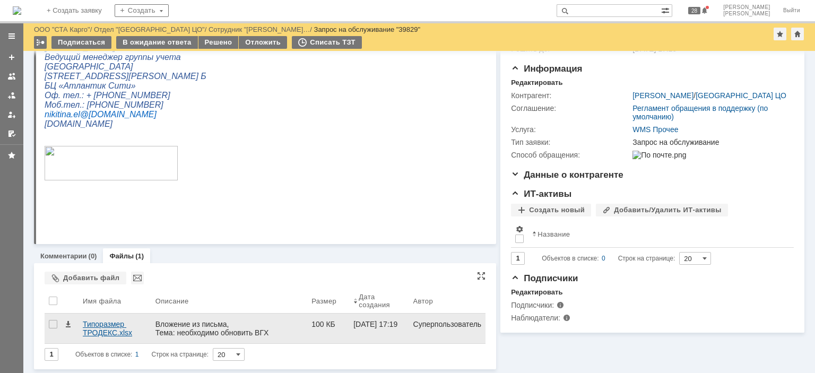
click at [100, 327] on div "Типоразмер ТРОДЕКС.xlsx" at bounding box center [115, 328] width 64 height 17
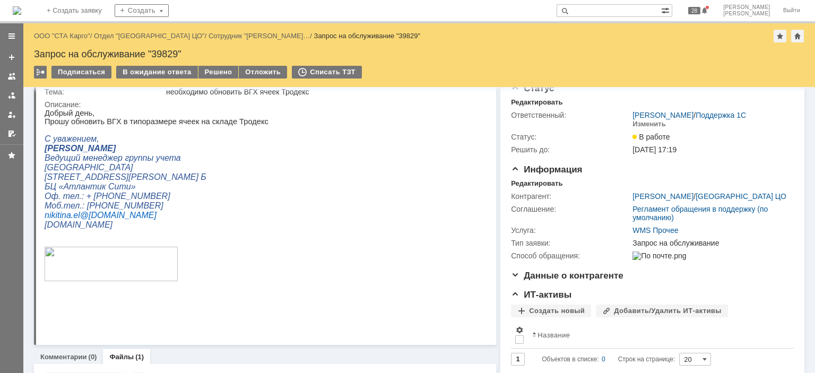
scroll to position [0, 0]
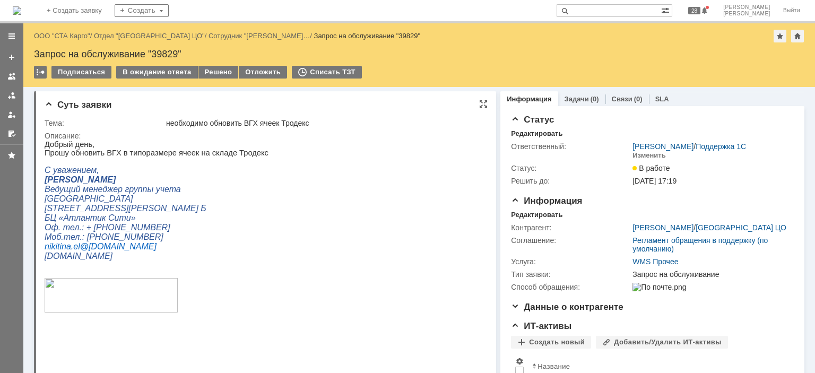
click at [357, 186] on html "Добрый день, Прошу обновить ВГХ в типоразмере ячеек на складе Тродекс С уважени…" at bounding box center [262, 245] width 434 height 210
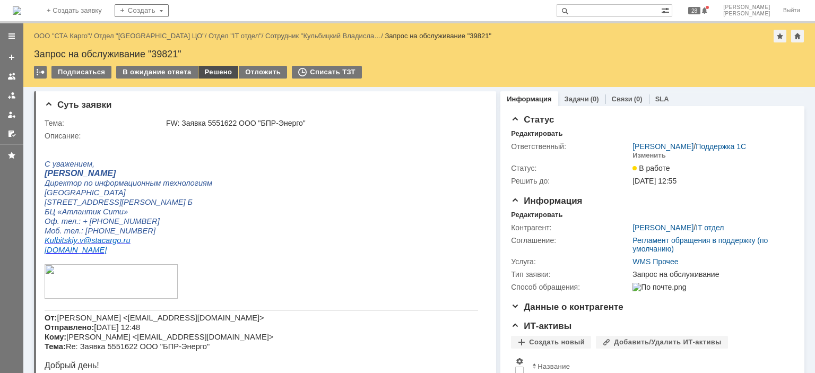
click at [212, 74] on div "Решено" at bounding box center [219, 72] width 40 height 13
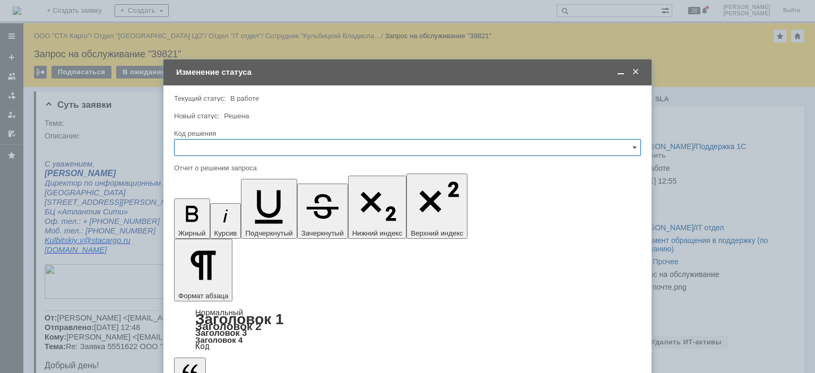
click at [221, 145] on input "text" at bounding box center [407, 147] width 467 height 17
click at [207, 286] on span "Решено" at bounding box center [407, 290] width 453 height 8
type input "Решено"
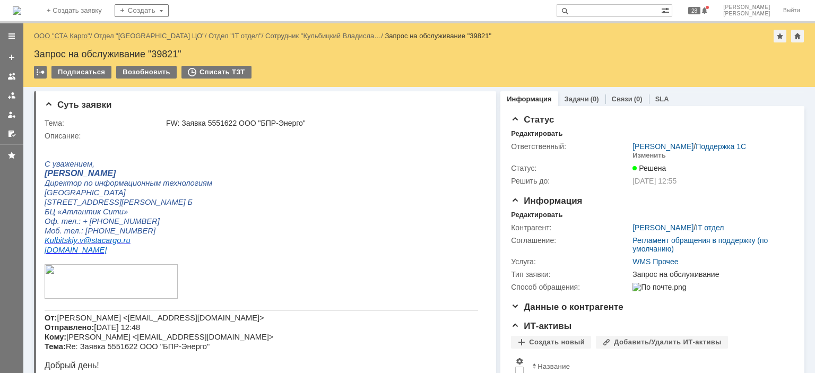
click at [73, 33] on link "ООО "СТА Карго"" at bounding box center [62, 36] width 56 height 8
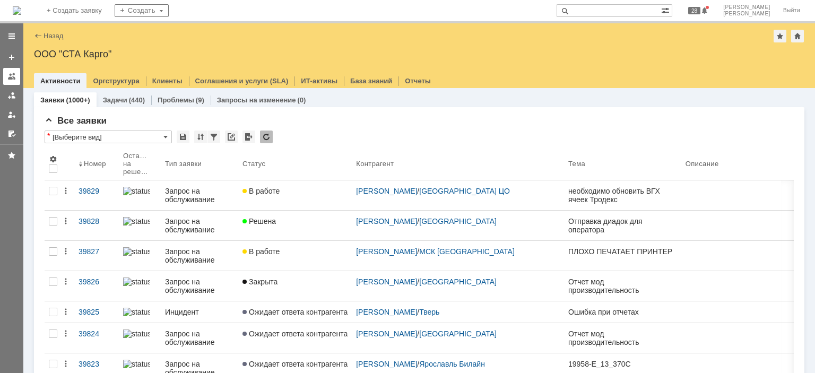
click at [11, 73] on div at bounding box center [11, 76] width 8 height 8
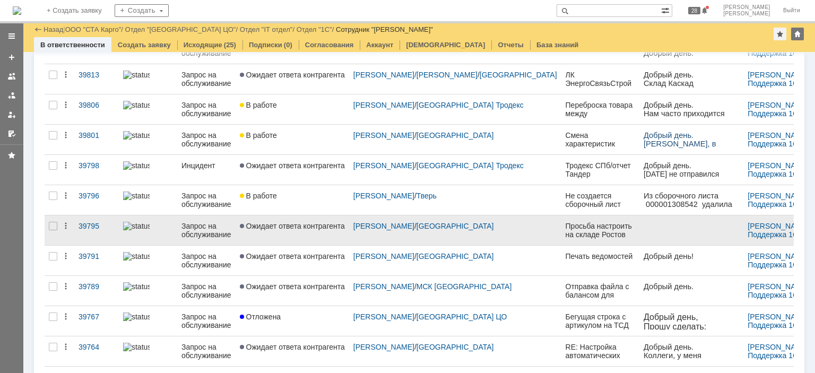
click at [299, 243] on link "Ожидает ответа контрагента" at bounding box center [293, 231] width 114 height 30
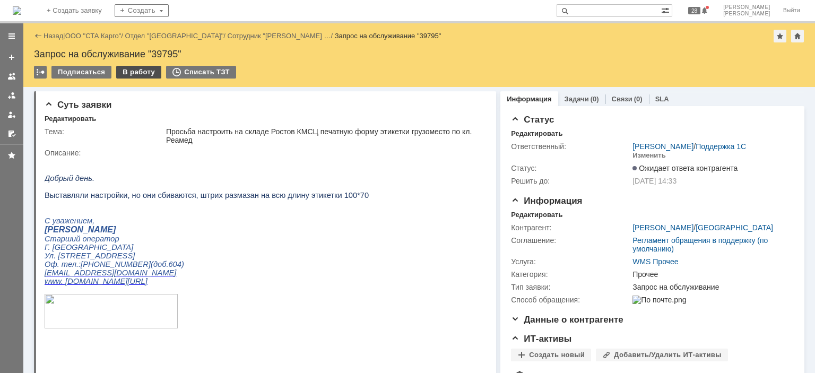
click at [131, 73] on div "В работу" at bounding box center [138, 72] width 45 height 13
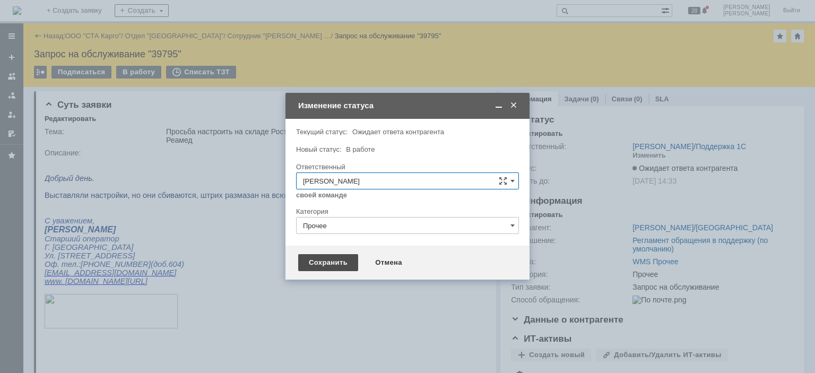
click at [305, 261] on div "Сохранить" at bounding box center [328, 262] width 60 height 17
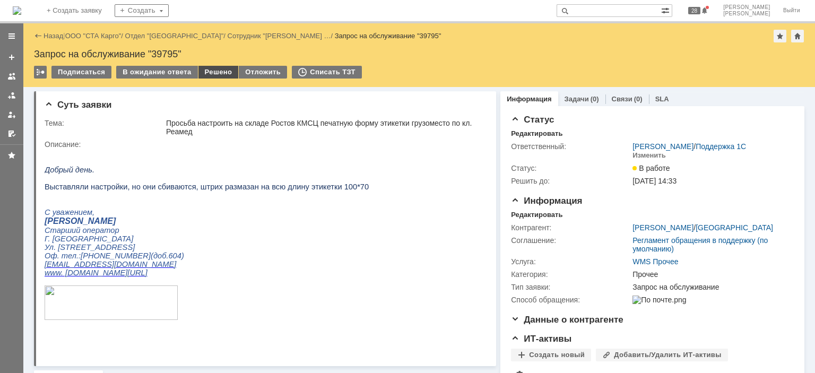
click at [202, 68] on div "Решено" at bounding box center [219, 72] width 40 height 13
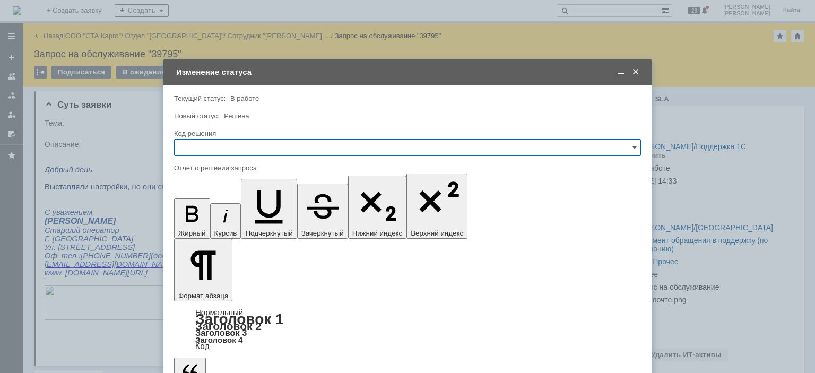
click at [218, 144] on input "text" at bounding box center [407, 147] width 467 height 17
click at [202, 286] on span "Решено" at bounding box center [407, 290] width 453 height 8
type input "Решено"
